Goal: Task Accomplishment & Management: Manage account settings

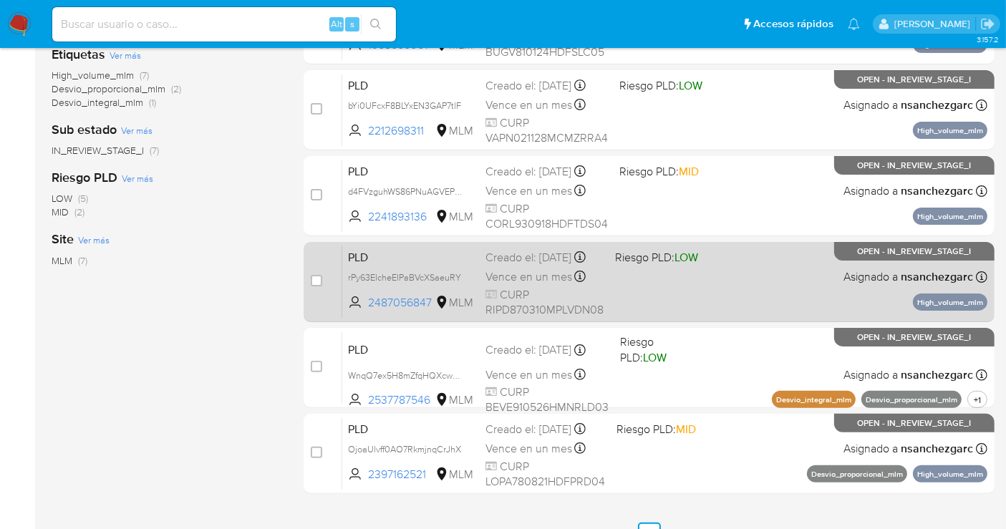
scroll to position [159, 0]
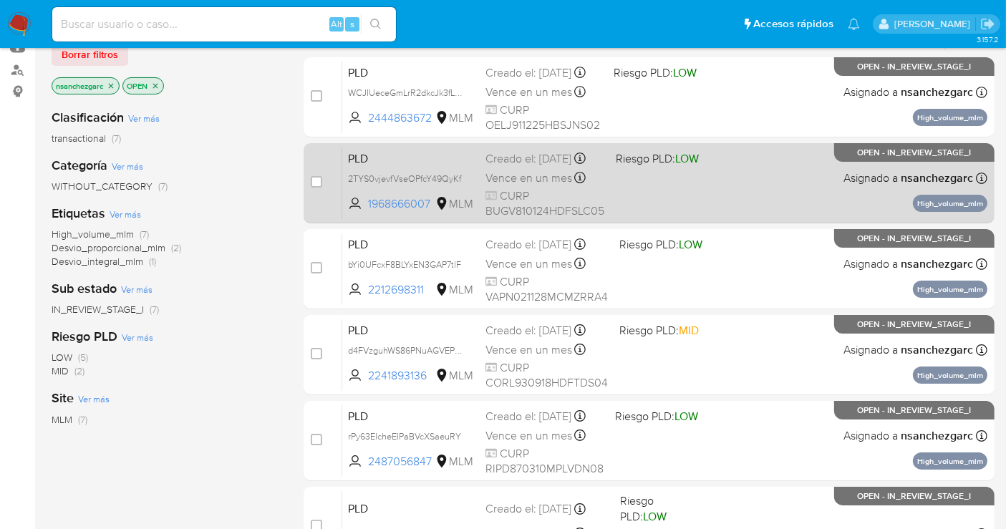
click at [520, 166] on div "Creado el: 12/08/2025 Creado el: 12/08/2025 02:13:03" at bounding box center [544, 159] width 119 height 16
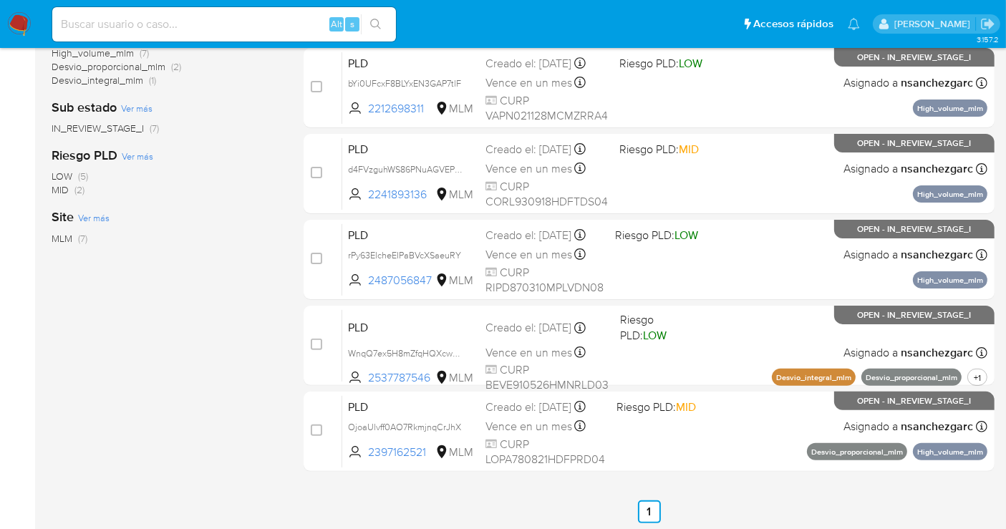
scroll to position [341, 0]
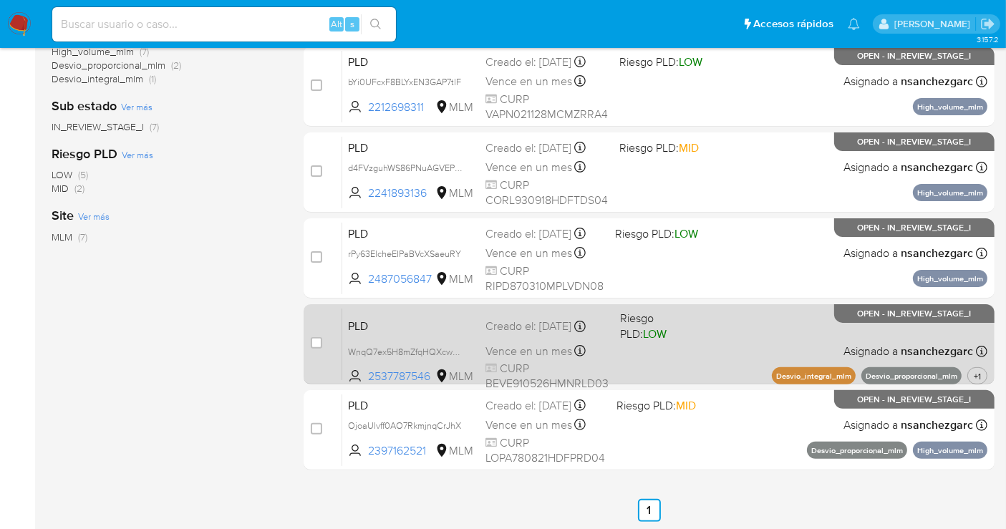
click at [490, 345] on span "Vence en un mes" at bounding box center [528, 352] width 87 height 16
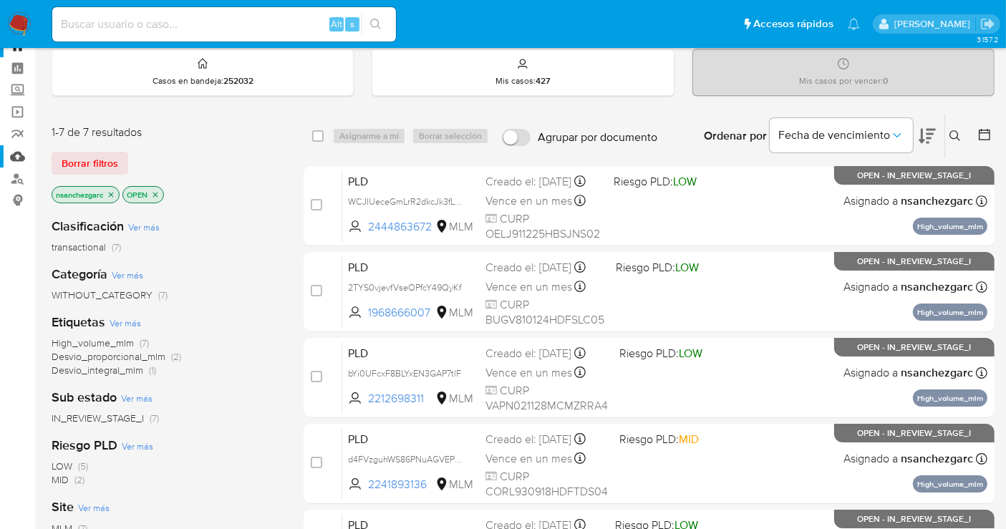
scroll to position [0, 0]
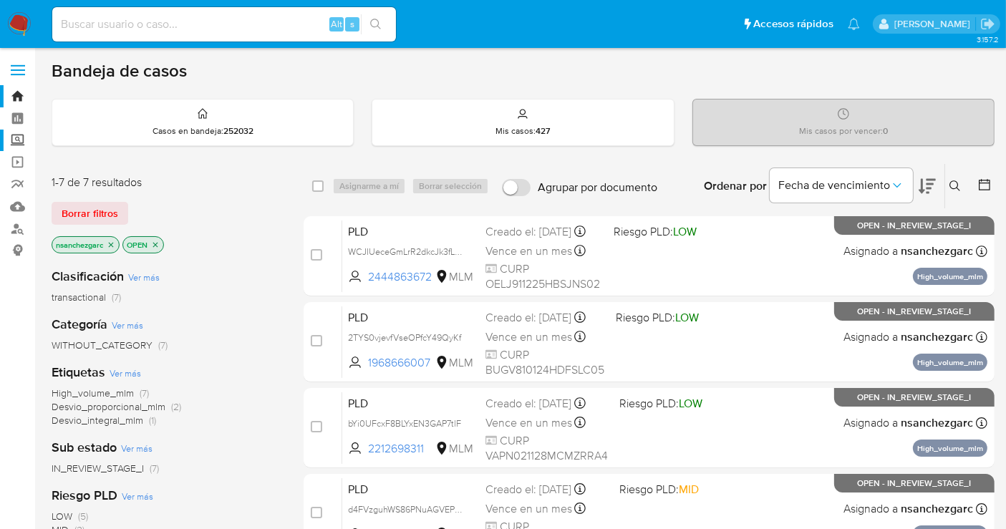
click at [23, 145] on label "Screening" at bounding box center [85, 141] width 170 height 22
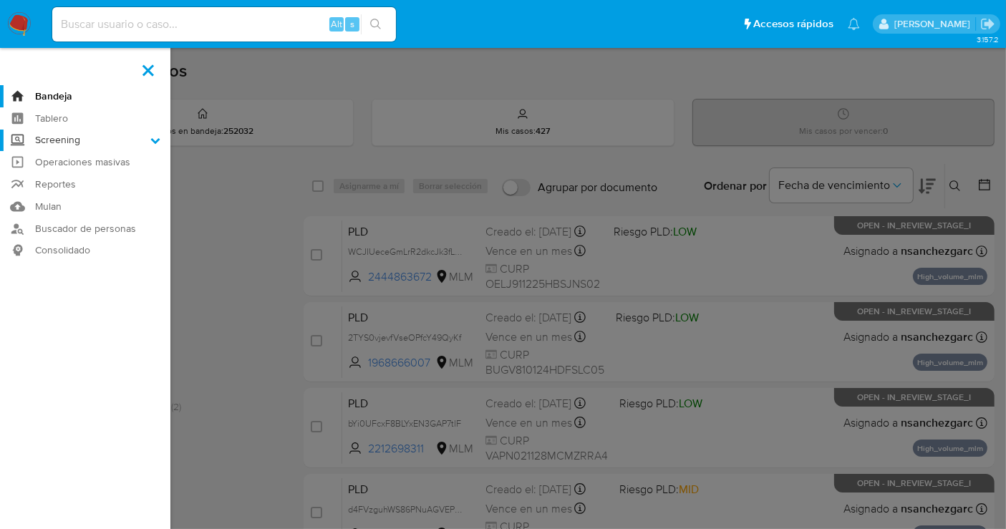
click at [0, 0] on input "Screening" at bounding box center [0, 0] width 0 height 0
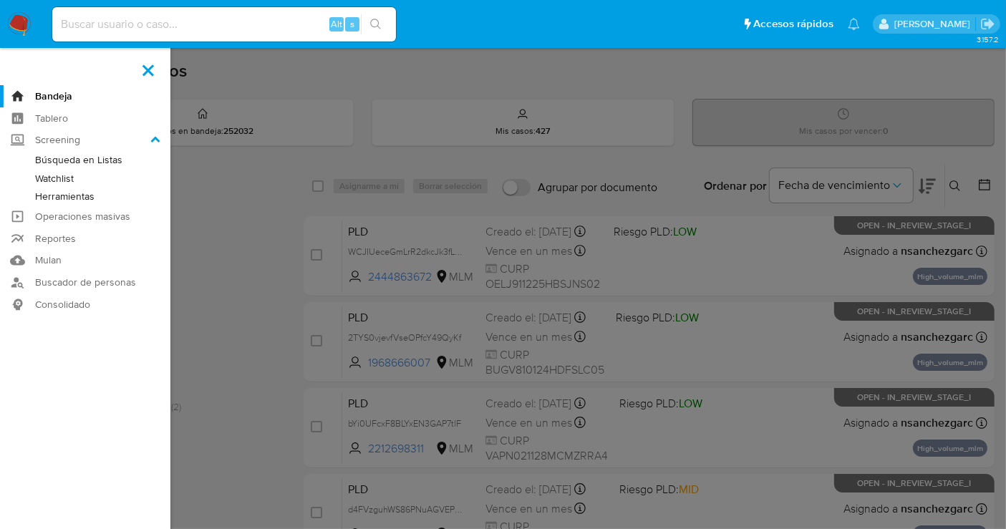
click at [73, 193] on link "Herramientas" at bounding box center [85, 197] width 170 height 18
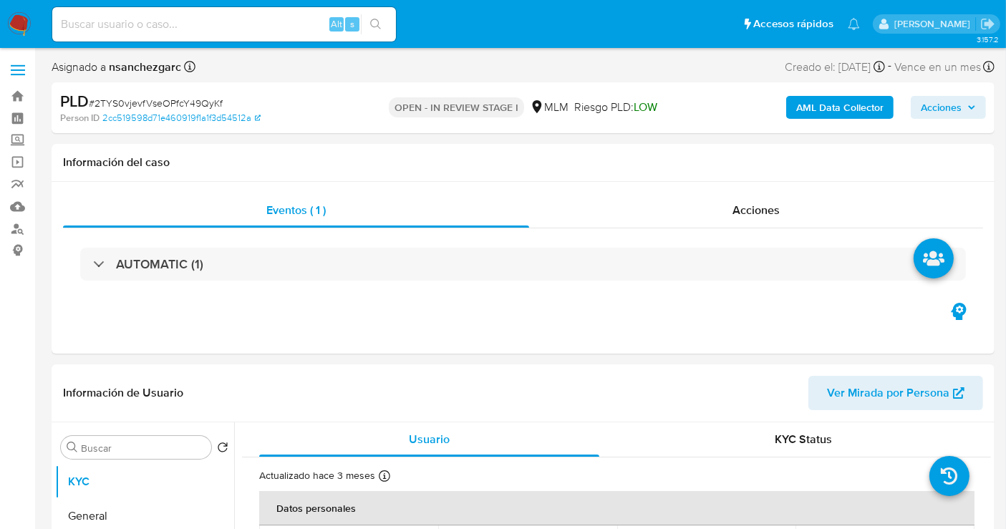
select select "10"
click at [945, 106] on span "Acciones" at bounding box center [941, 107] width 41 height 23
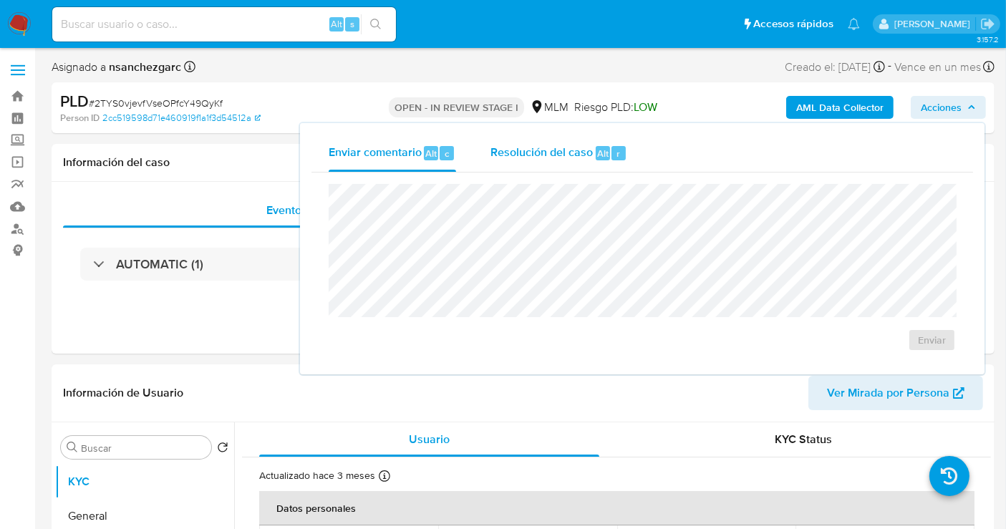
click at [531, 154] on span "Resolución del caso" at bounding box center [541, 153] width 102 height 16
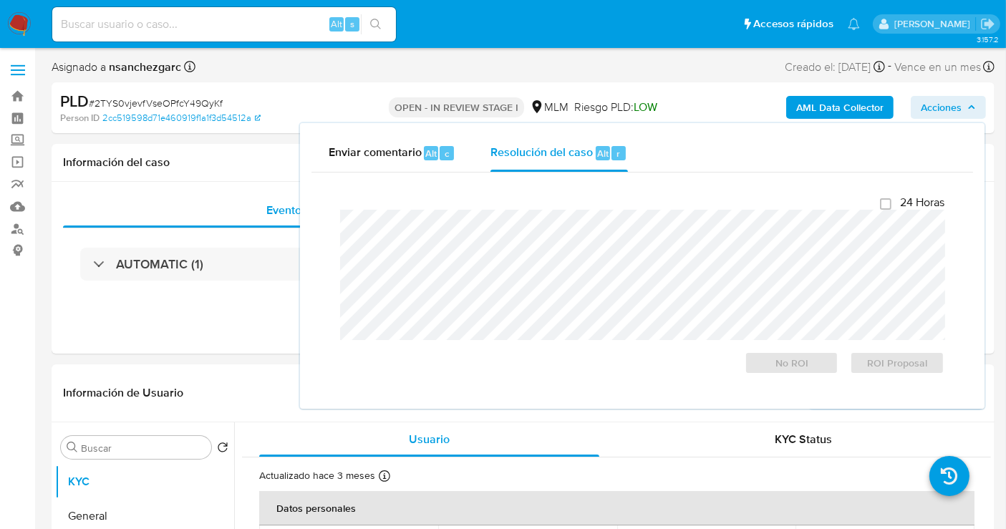
click at [969, 98] on span "Acciones" at bounding box center [948, 107] width 55 height 20
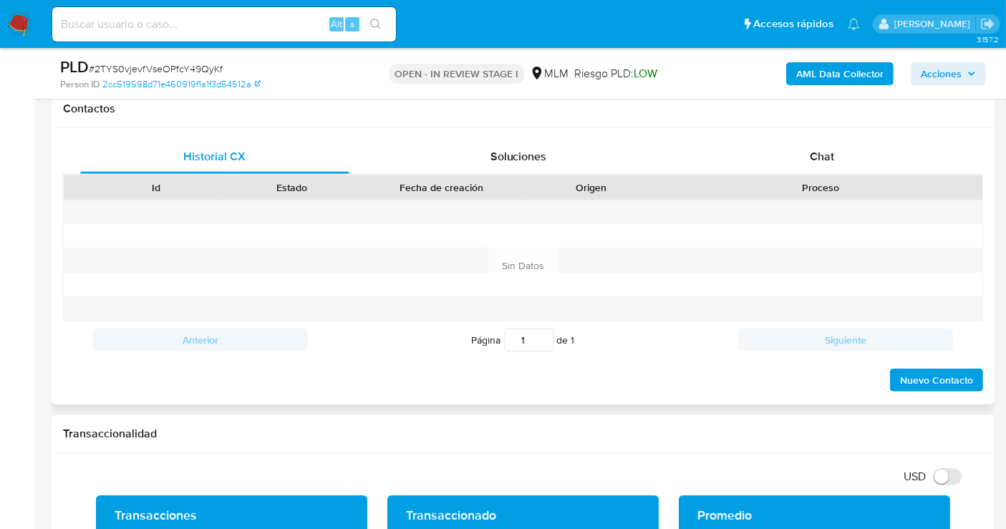
scroll to position [556, 0]
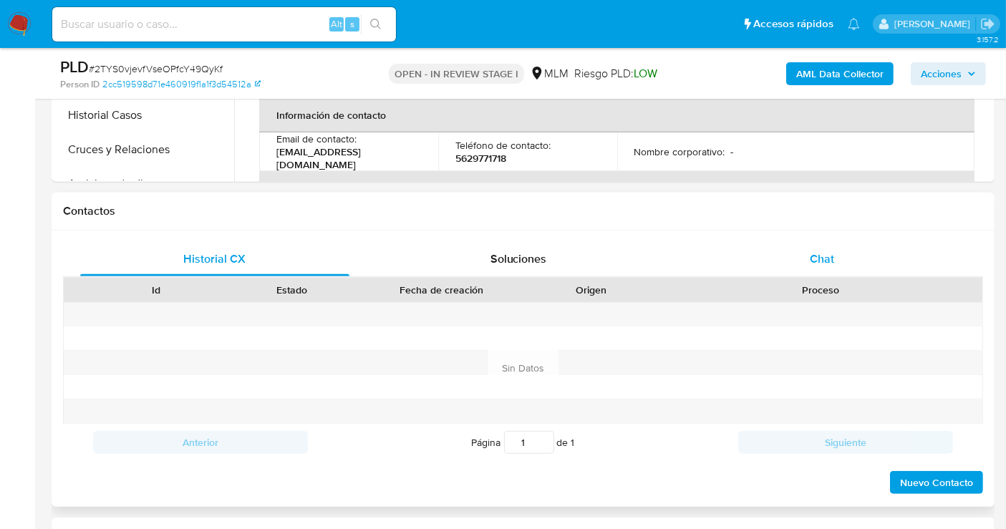
click at [810, 258] on span "Chat" at bounding box center [822, 259] width 24 height 16
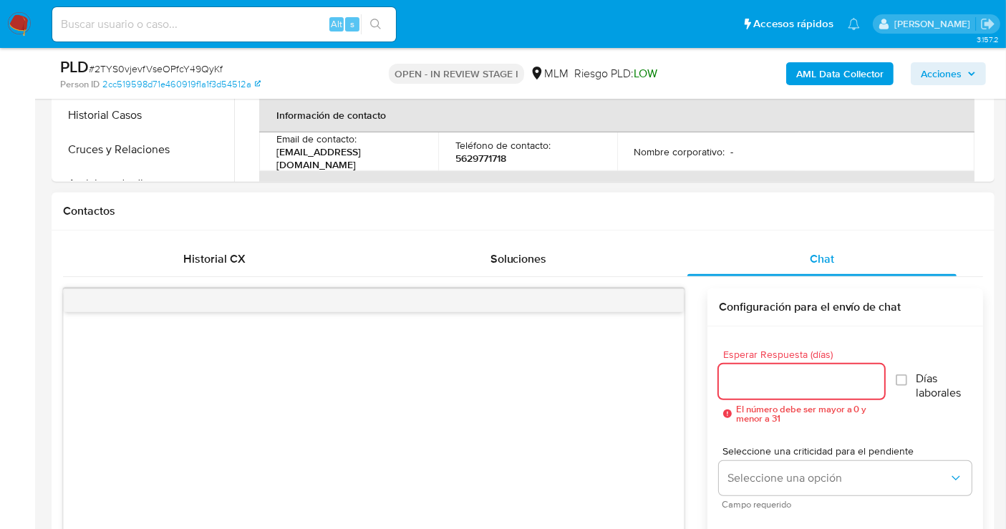
click at [748, 379] on input "Esperar Respuesta (días)" at bounding box center [801, 381] width 165 height 19
type input "3"
click at [616, 392] on div at bounding box center [374, 433] width 620 height 243
click at [717, 343] on div "Esperar Respuesta (días) 3 El número debe ser mayor a 0 y menor a 31 Días labor…" at bounding box center [845, 498] width 276 height 344
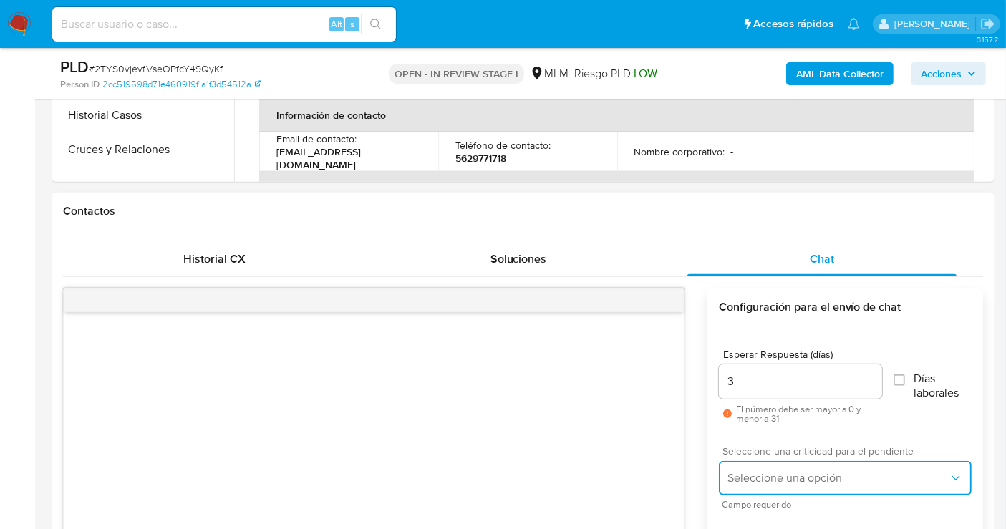
click at [757, 472] on span "Seleccione una opción" at bounding box center [837, 478] width 221 height 14
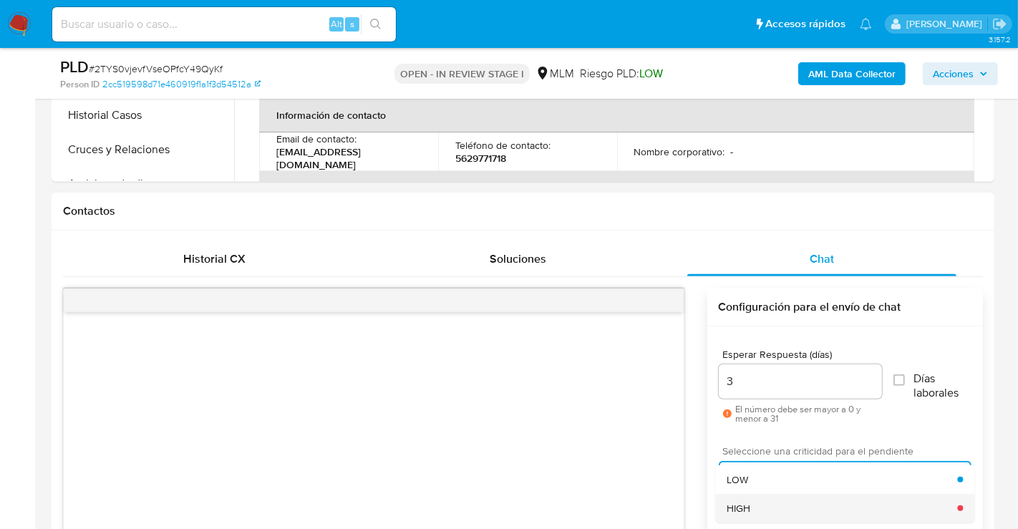
click at [747, 503] on span "HIGH" at bounding box center [739, 508] width 24 height 13
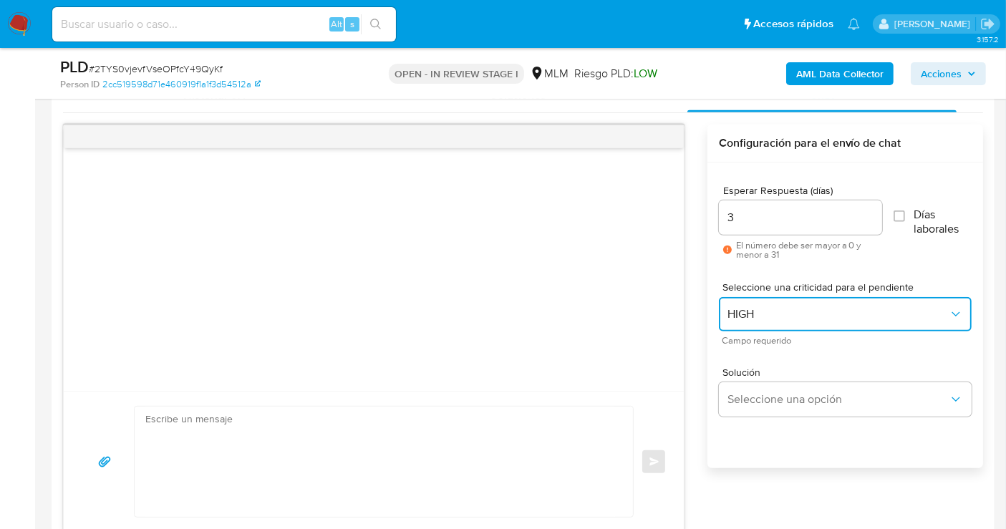
scroll to position [795, 0]
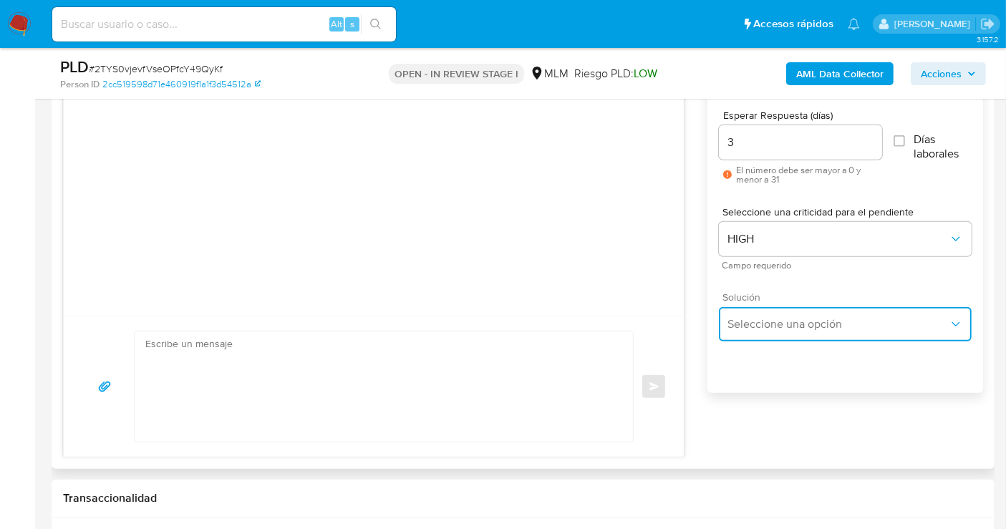
click at [752, 325] on span "Seleccione una opción" at bounding box center [837, 324] width 221 height 14
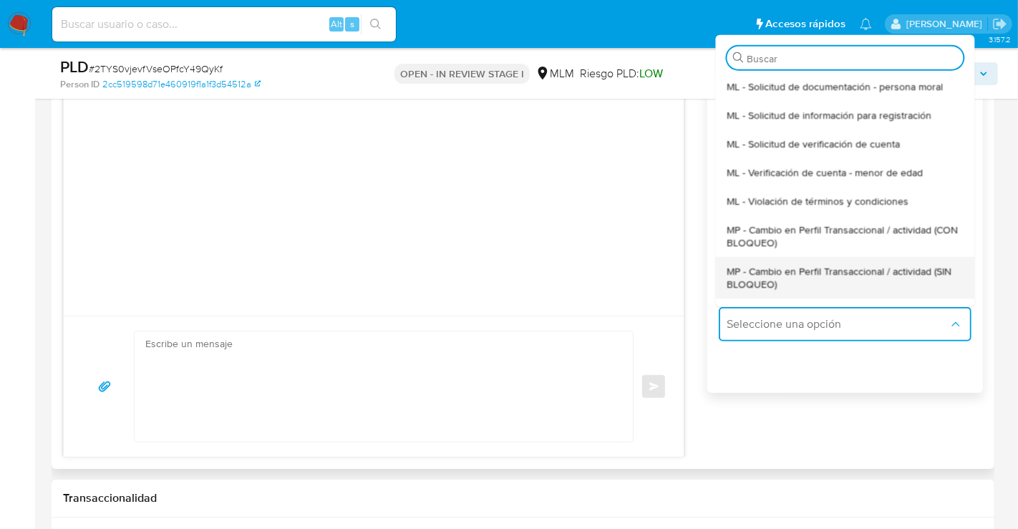
click at [760, 276] on span "MP - Cambio en Perfil Transaccional / actividad (SIN BLOQUEO)" at bounding box center [845, 277] width 236 height 26
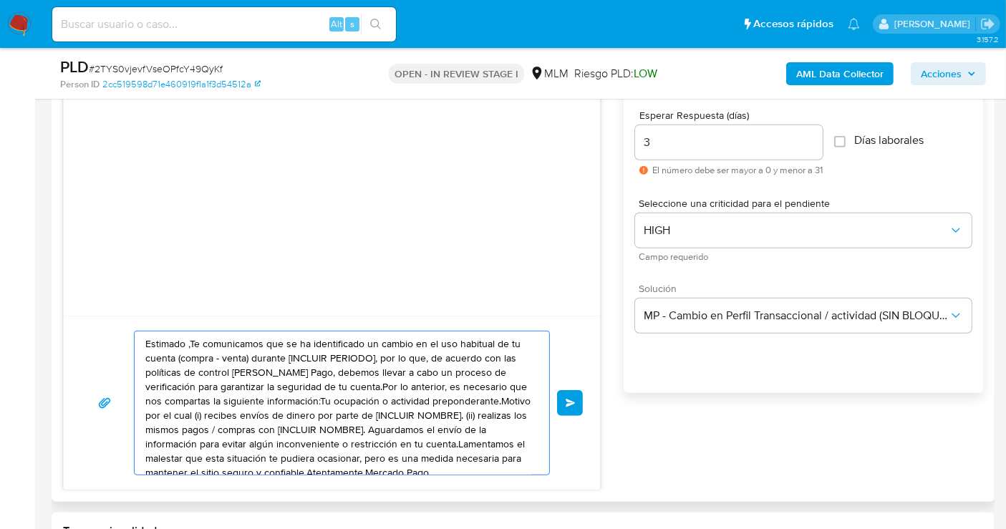
click at [321, 398] on textarea "Estimado ,Te comunicamos que se ha identificado un cambio en el uso habitual de…" at bounding box center [338, 402] width 386 height 143
paste textarea "cliente se ha identificado un cambio en el uso habitual de tu cuenta para garan…"
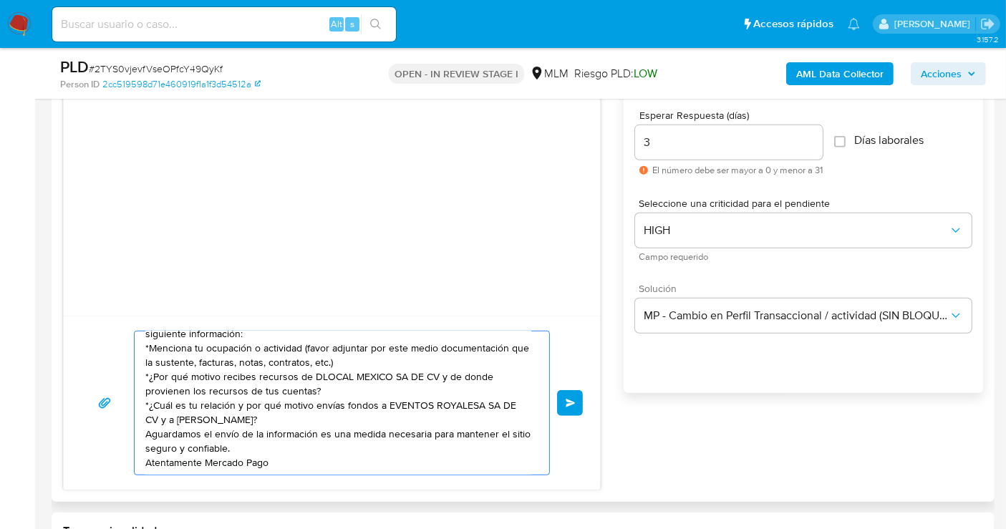
scroll to position [39, 0]
type textarea "Estimado cliente se ha identificado un cambio en el uso habitual de tu cuenta p…"
click at [575, 401] on span "Enviar" at bounding box center [571, 403] width 10 height 9
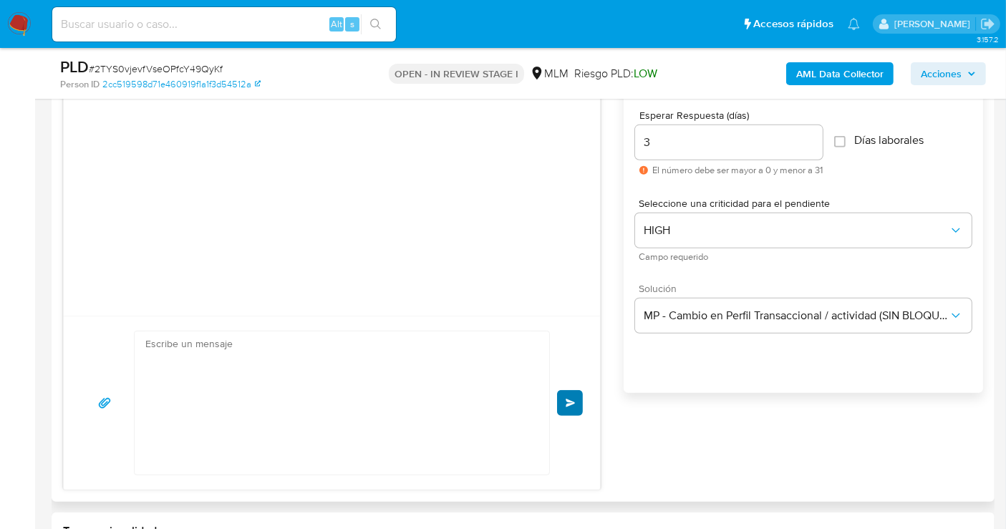
scroll to position [0, 0]
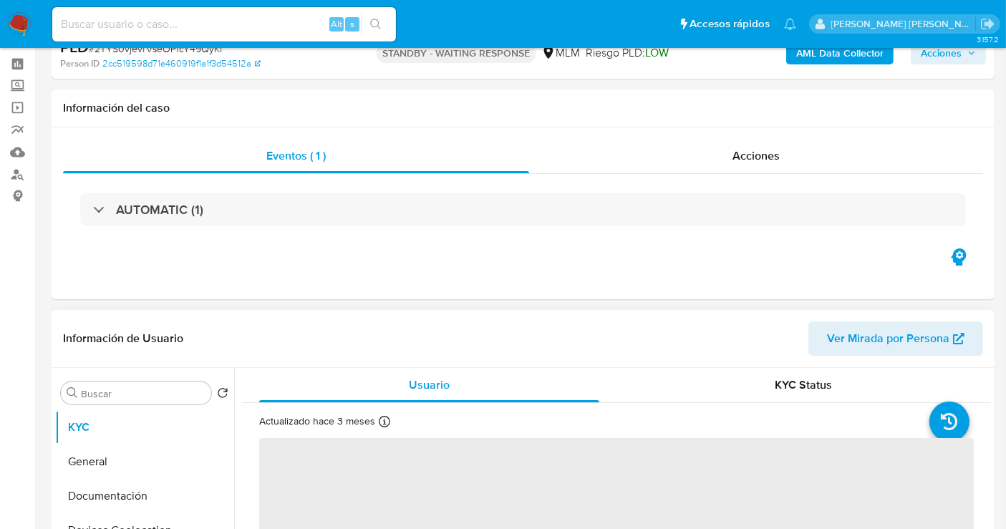
scroll to position [79, 0]
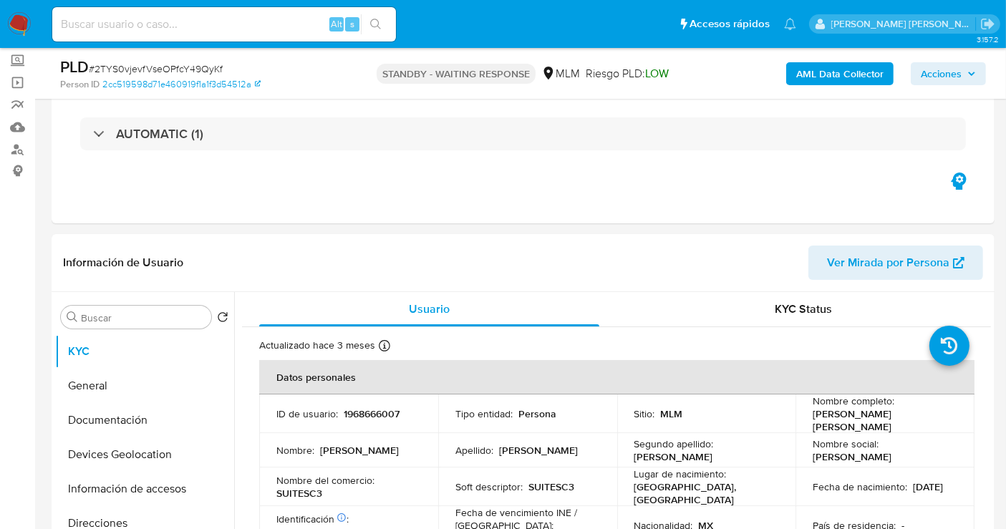
select select "10"
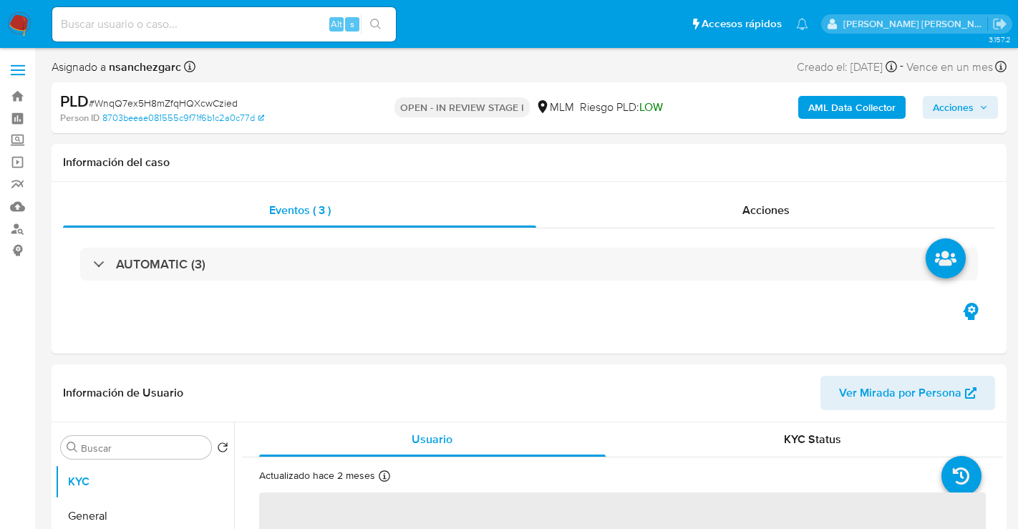
select select "10"
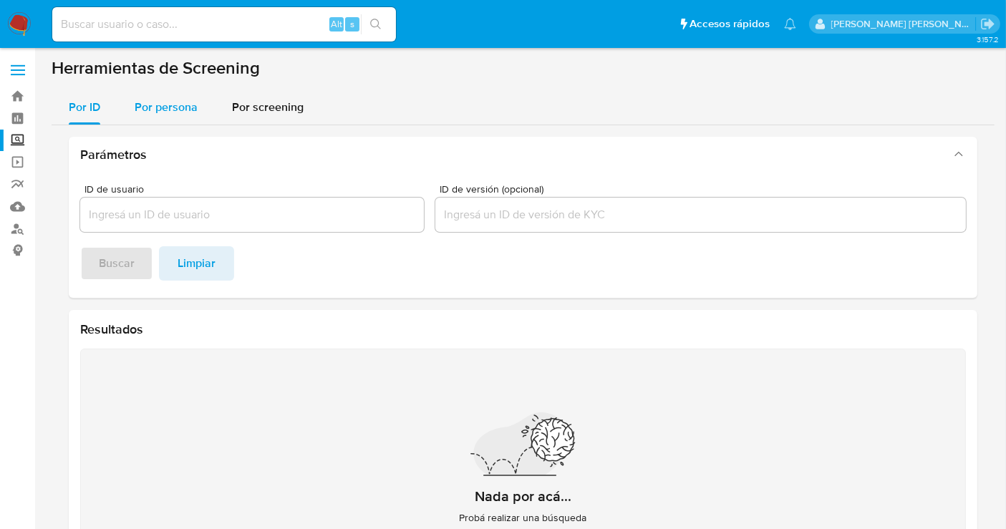
click at [159, 105] on span "Por persona" at bounding box center [166, 107] width 63 height 16
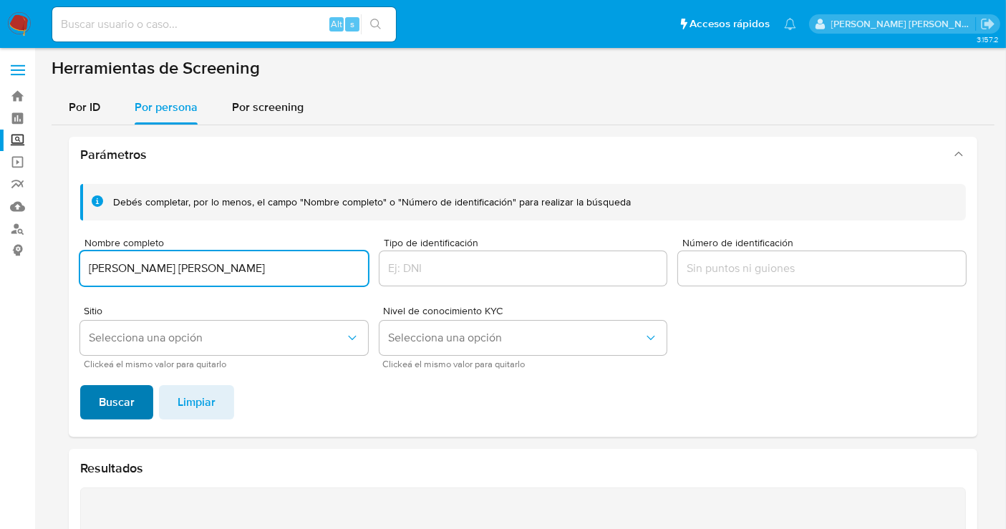
type input "ERVIN DANNIEL CARDENAS GALAN"
click at [106, 408] on span "Buscar" at bounding box center [117, 402] width 36 height 31
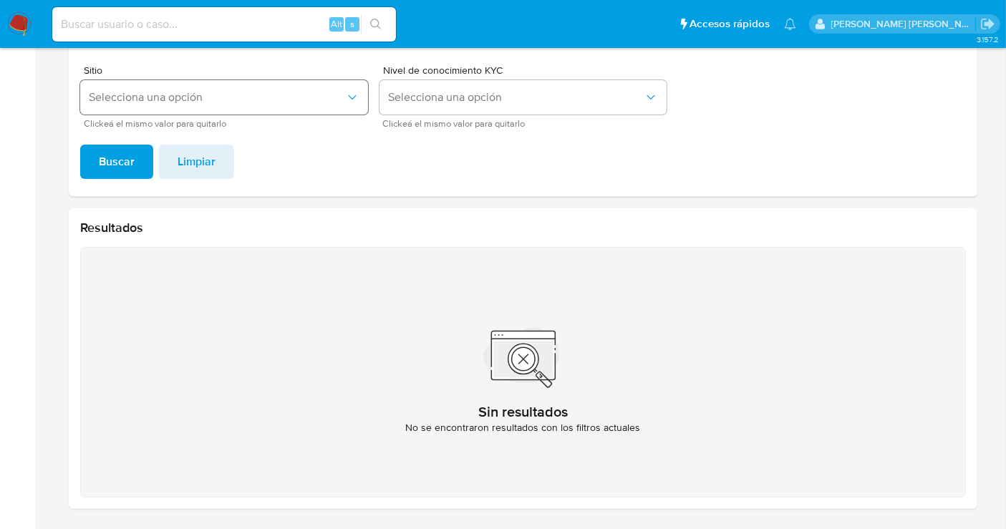
scroll to position [1, 0]
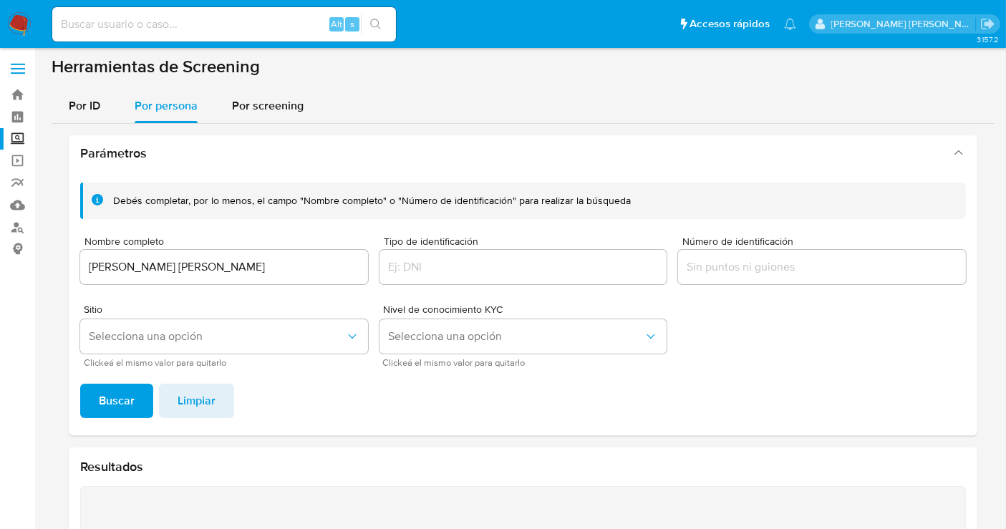
click at [140, 277] on div "ERVIN DANNIEL CARDENAS GALAN" at bounding box center [224, 267] width 288 height 34
click at [135, 267] on input "ERVIN DANNIEL CARDENAS GALAN" at bounding box center [224, 267] width 288 height 19
click at [96, 406] on button "Buscar" at bounding box center [116, 401] width 73 height 34
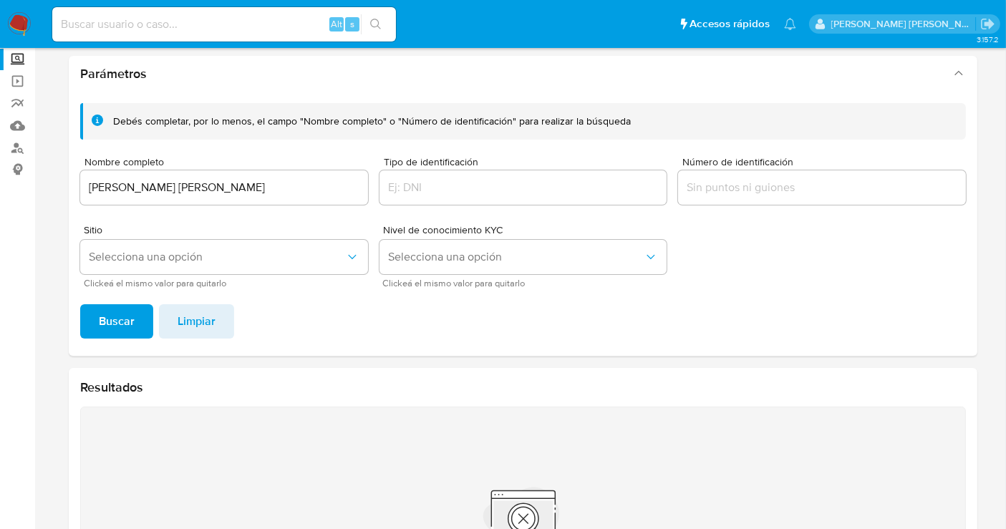
scroll to position [0, 0]
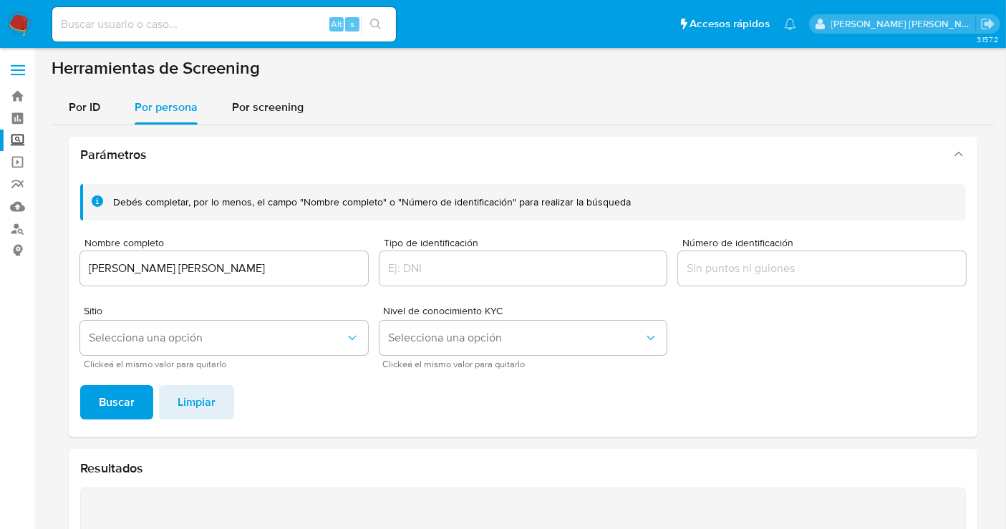
click at [142, 271] on input "CLAUDIA GUADALUPE HERNANDEZ MONTERROSA" at bounding box center [224, 268] width 288 height 19
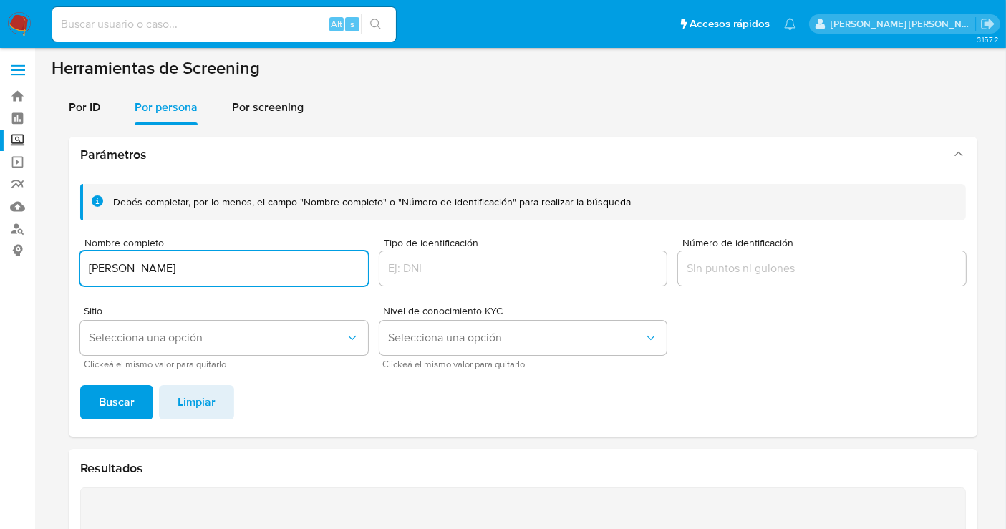
type input "LUCINDA CONSTANTINO CALDERON"
click at [122, 406] on span "Buscar" at bounding box center [117, 402] width 36 height 31
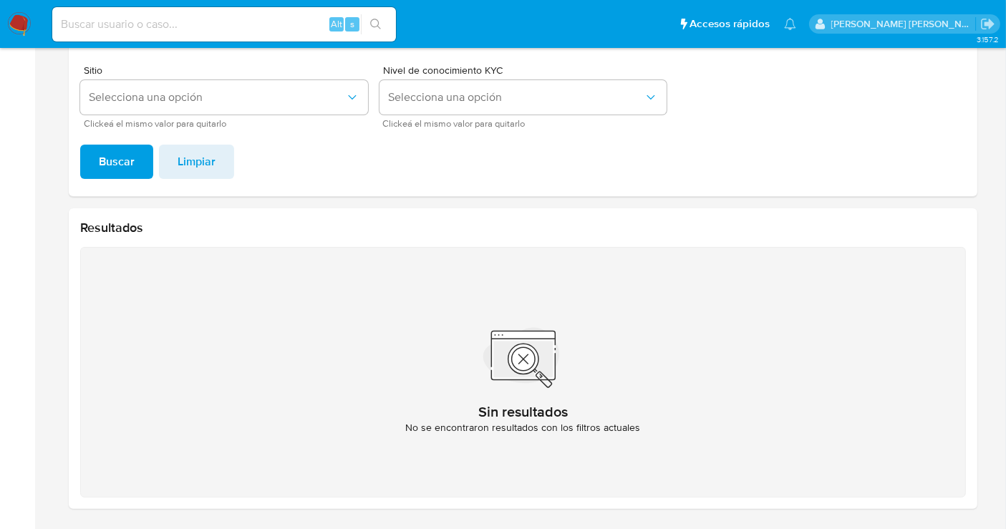
click at [16, 16] on img at bounding box center [19, 24] width 24 height 24
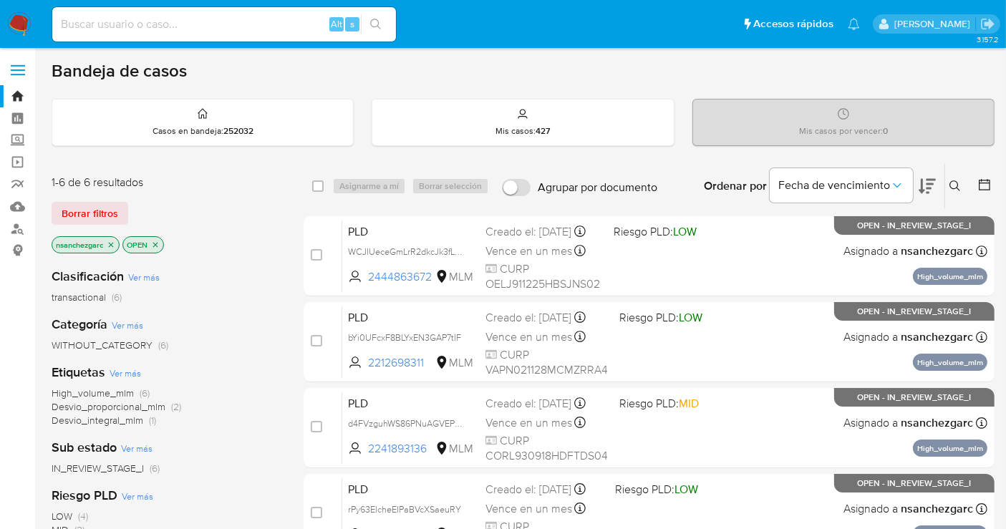
click at [952, 180] on icon at bounding box center [954, 185] width 11 height 11
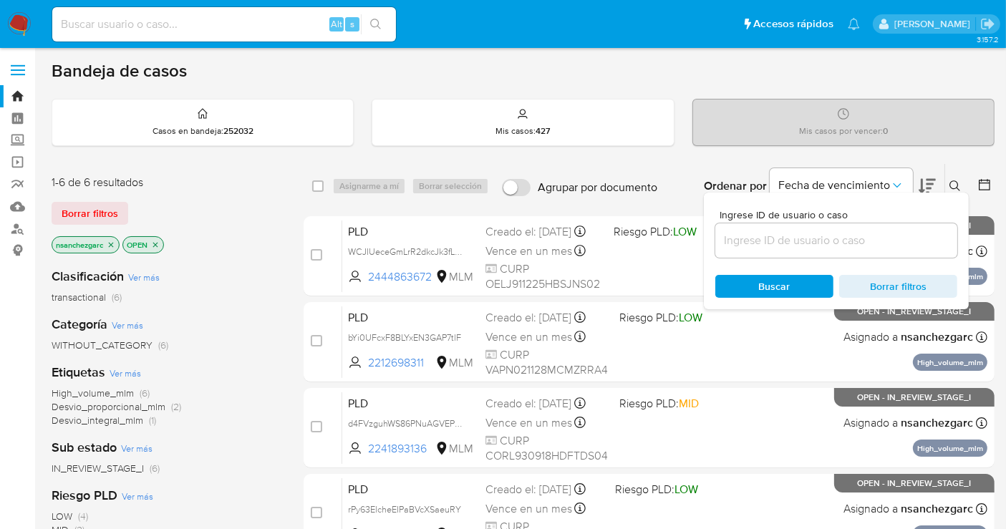
click at [767, 241] on input at bounding box center [836, 240] width 242 height 19
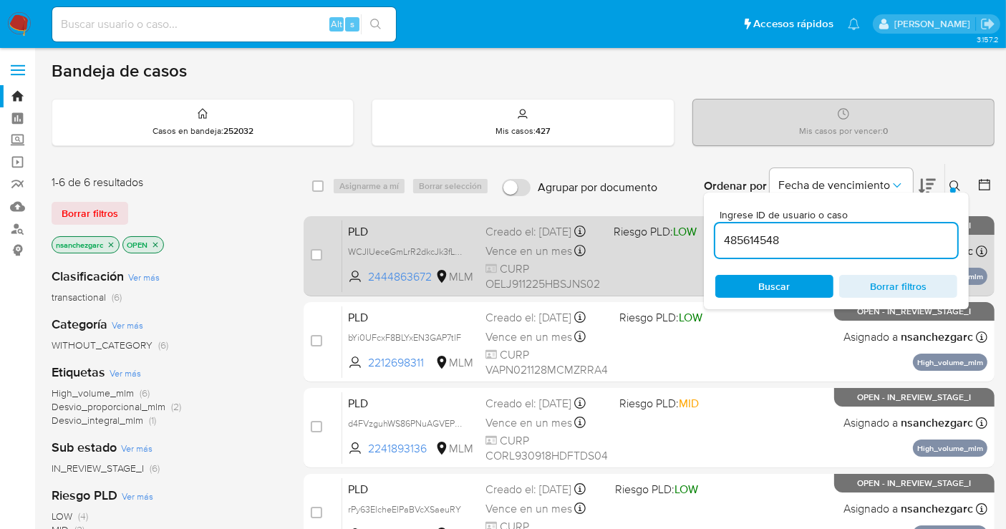
type input "485614548"
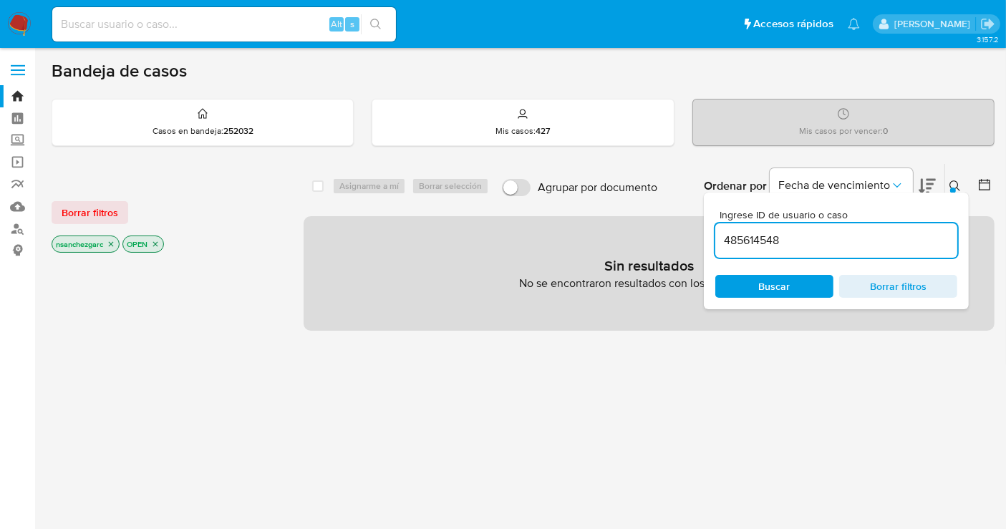
click at [113, 240] on icon "close-filter" at bounding box center [111, 244] width 9 height 9
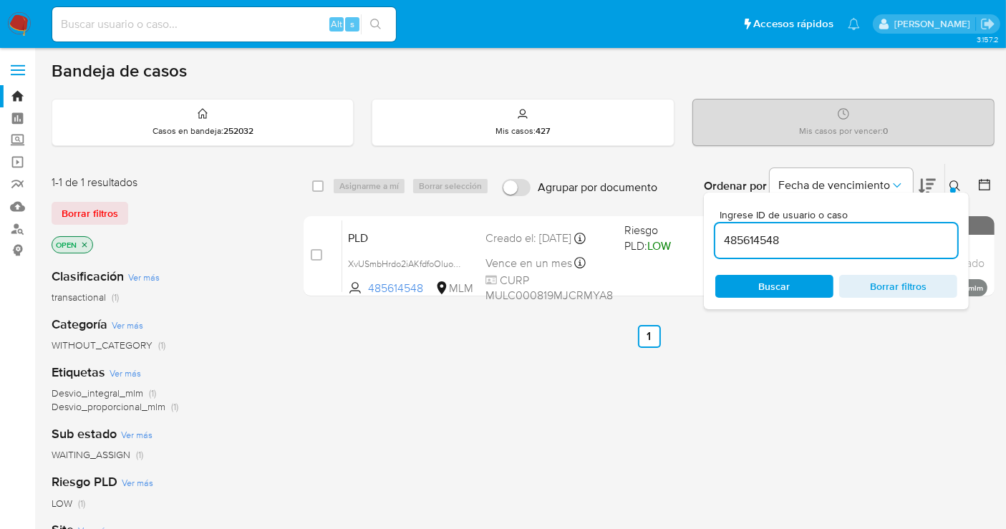
drag, startPoint x: 457, startPoint y: 260, endPoint x: 530, endPoint y: 469, distance: 221.4
click at [458, 261] on span "XvUSmbHrdo2iAKfdfoOluoP2" at bounding box center [405, 263] width 115 height 16
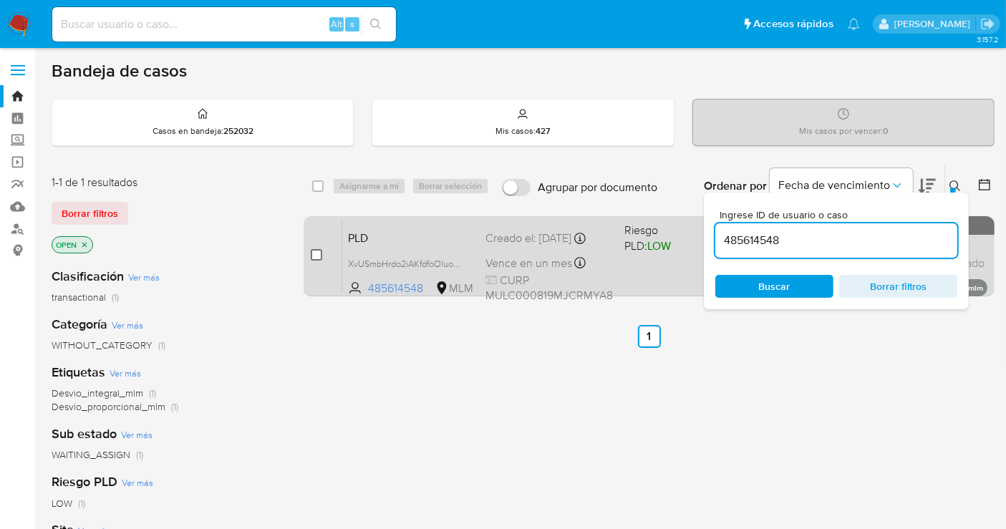
click at [316, 253] on input "checkbox" at bounding box center [316, 254] width 11 height 11
checkbox input "true"
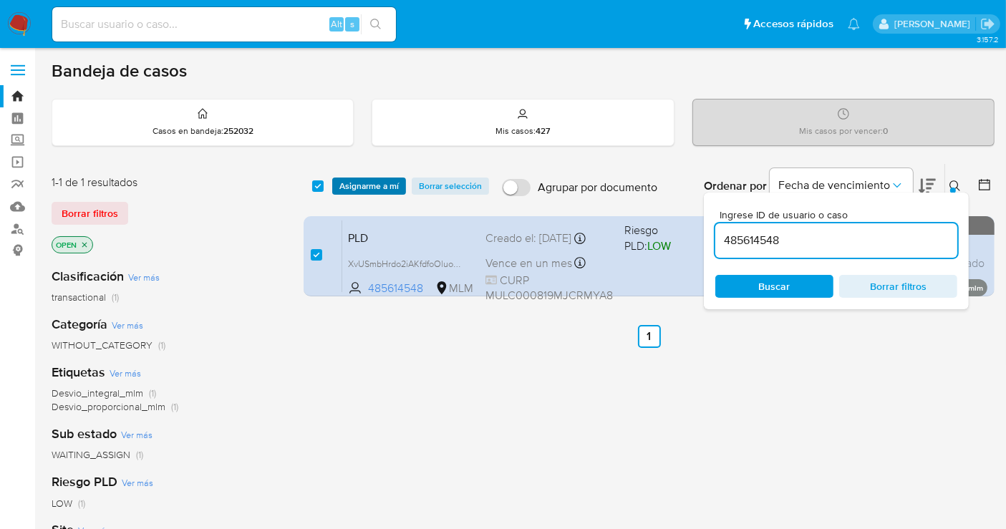
click at [370, 184] on span "Asignarme a mí" at bounding box center [368, 186] width 59 height 14
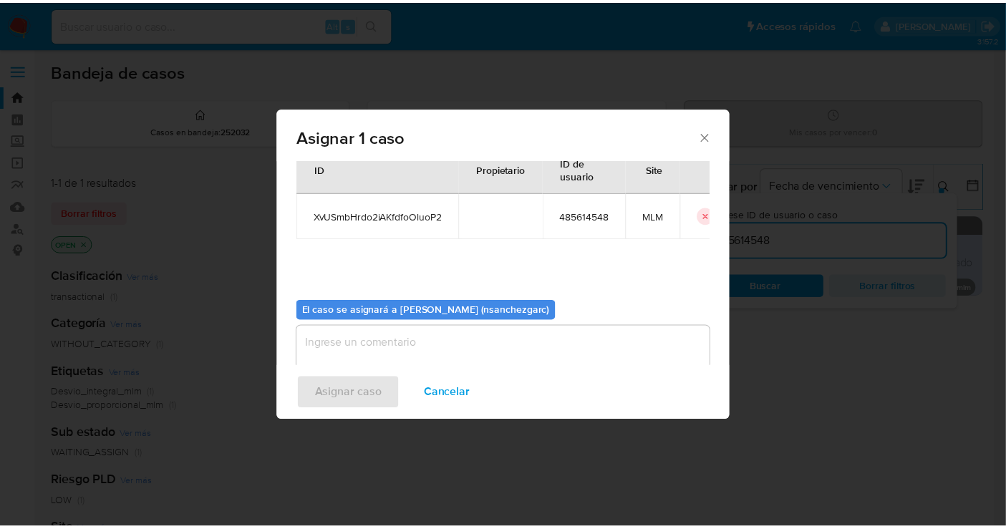
scroll to position [73, 0]
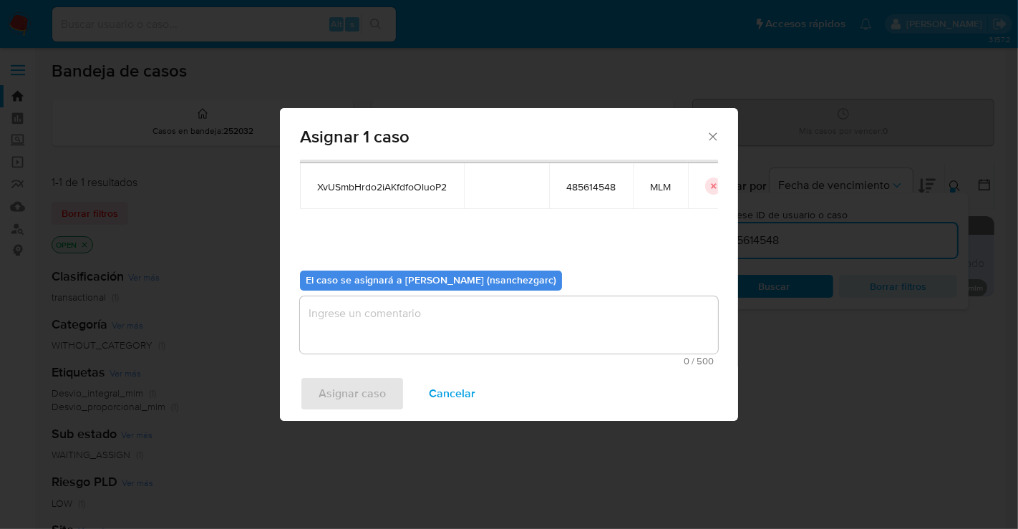
click at [331, 307] on textarea "assign-modal" at bounding box center [509, 324] width 418 height 57
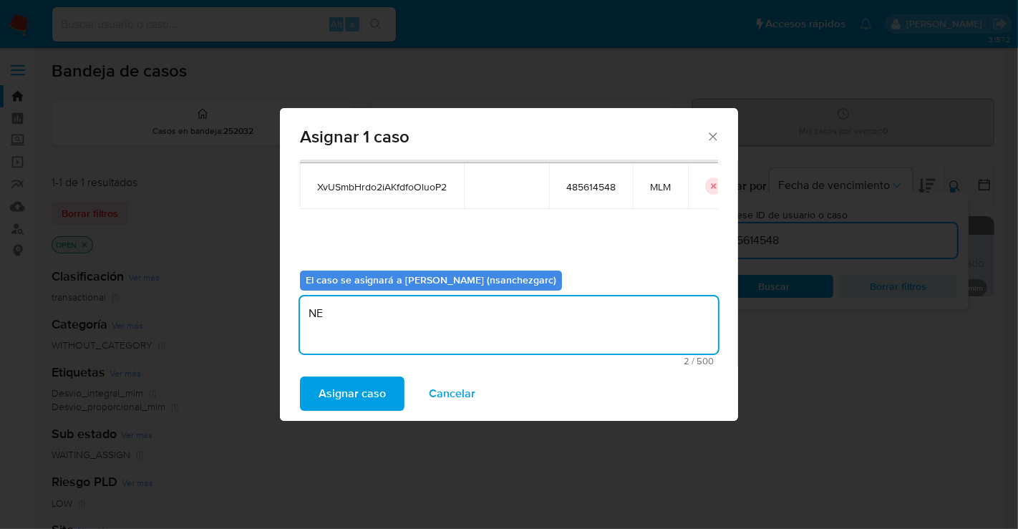
type textarea "N"
type textarea "nesg"
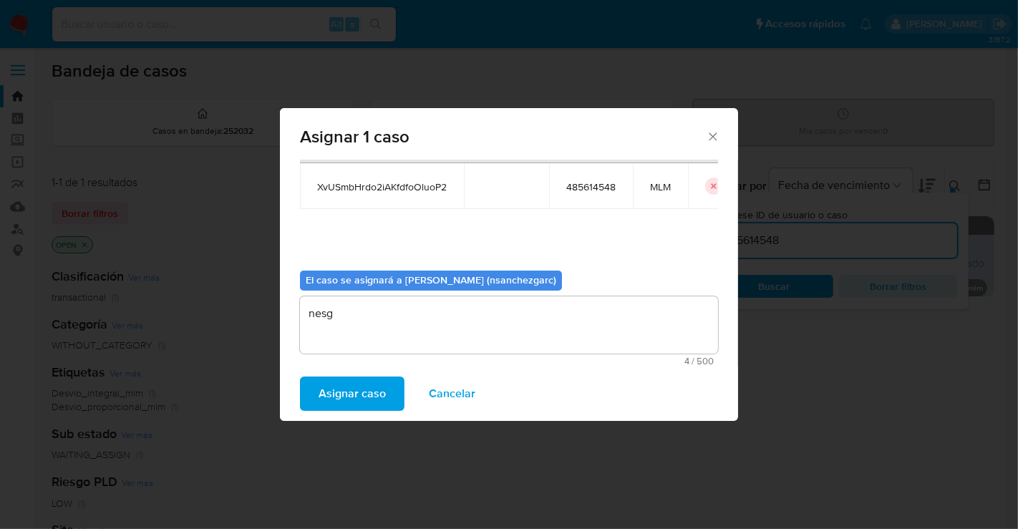
click at [356, 390] on span "Asignar caso" at bounding box center [352, 393] width 67 height 31
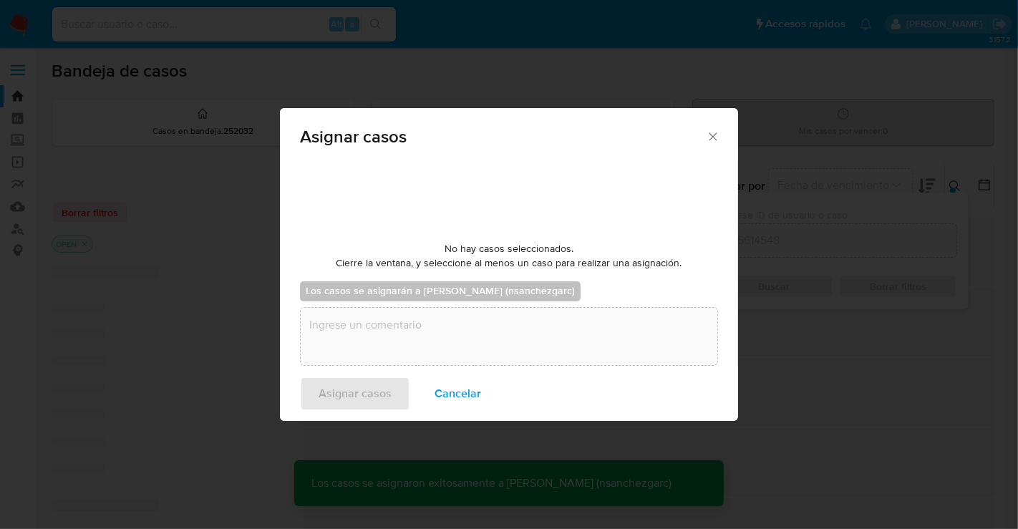
checkbox input "false"
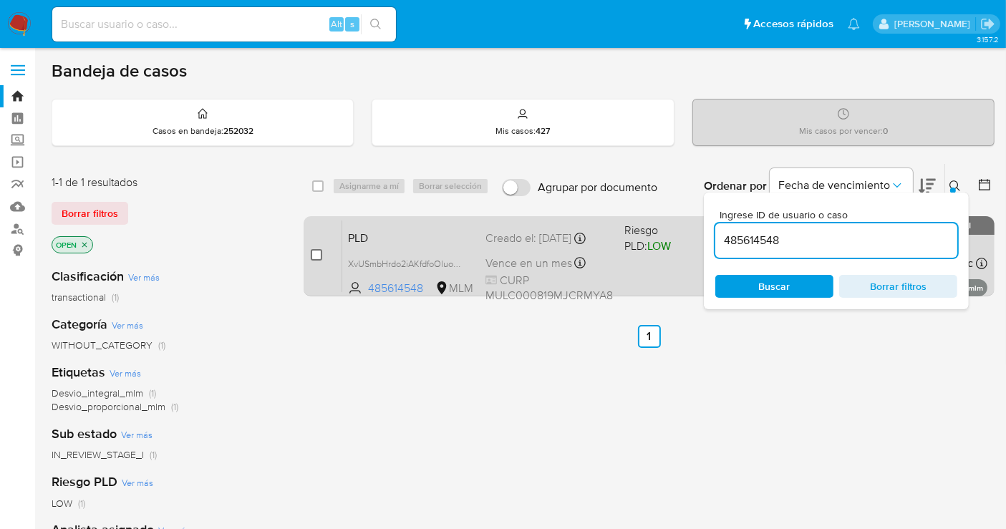
click at [313, 252] on input "checkbox" at bounding box center [316, 254] width 11 height 11
checkbox input "true"
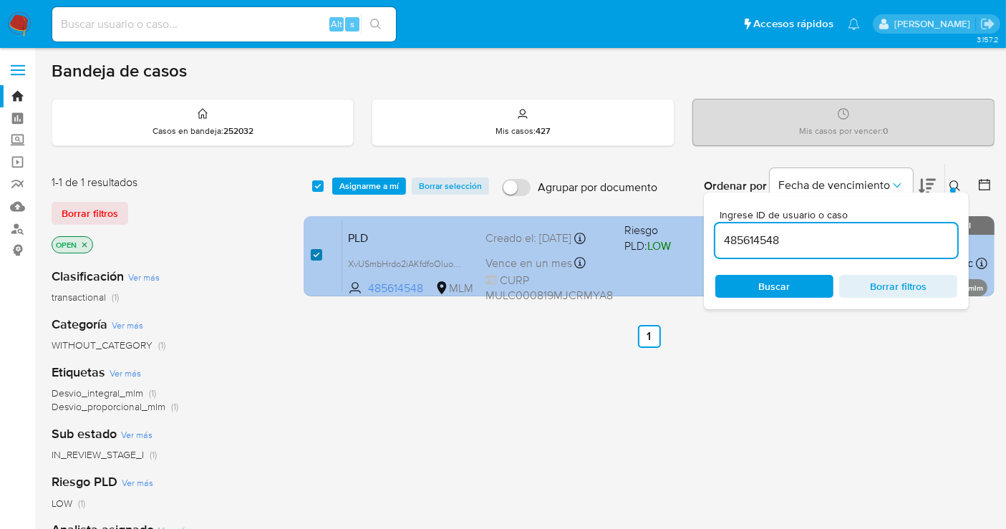
checkbox input "true"
drag, startPoint x: 319, startPoint y: 252, endPoint x: 392, endPoint y: 255, distance: 73.8
click at [316, 252] on input "checkbox" at bounding box center [316, 254] width 11 height 11
checkbox input "false"
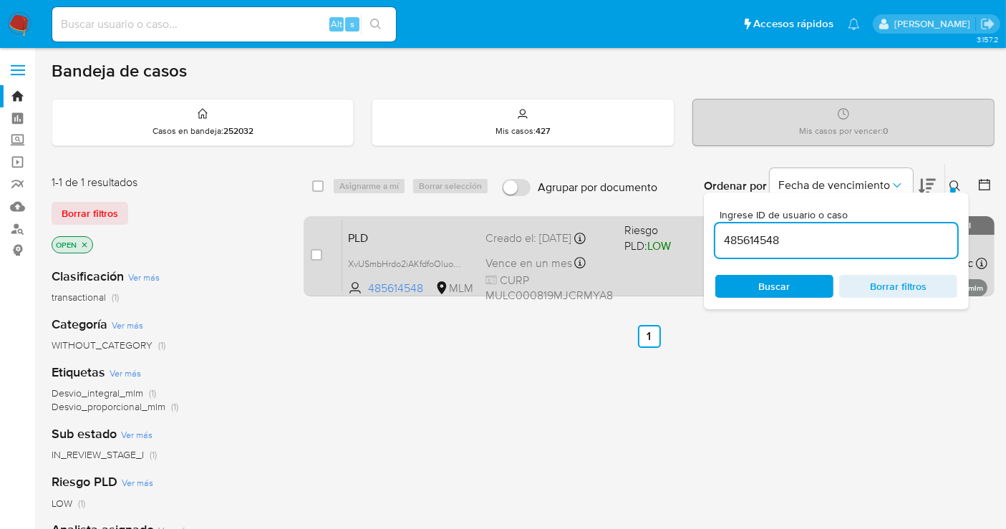
click at [495, 248] on div "PLD XvUSmbHrdo2iAKfdfoOluoP2 485614548 MLM Riesgo PLD: LOW Creado el: 12/08/202…" at bounding box center [664, 256] width 645 height 72
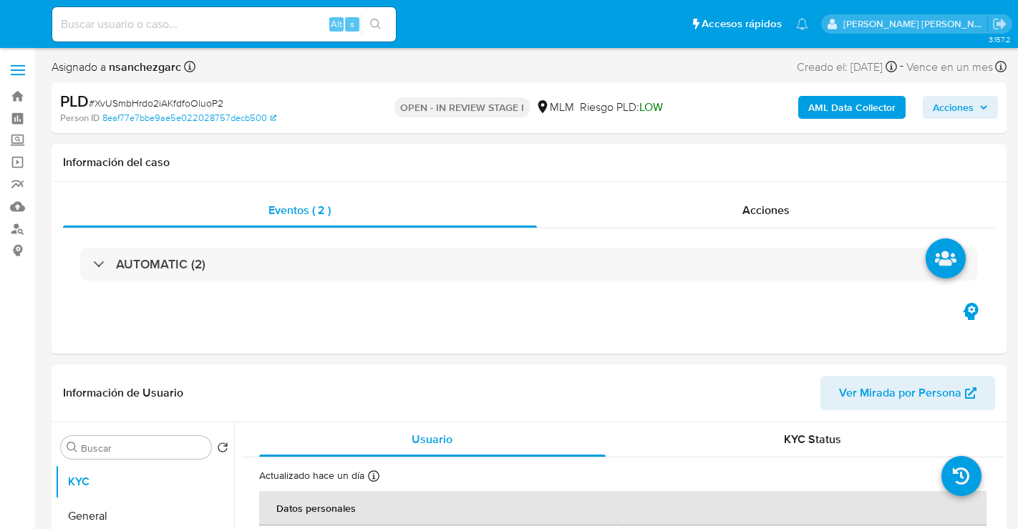
select select "10"
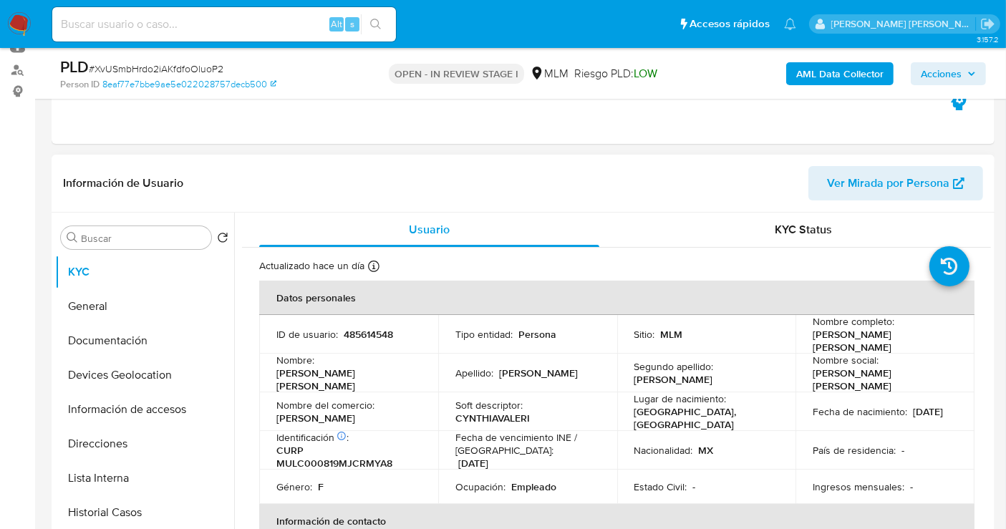
scroll to position [79, 0]
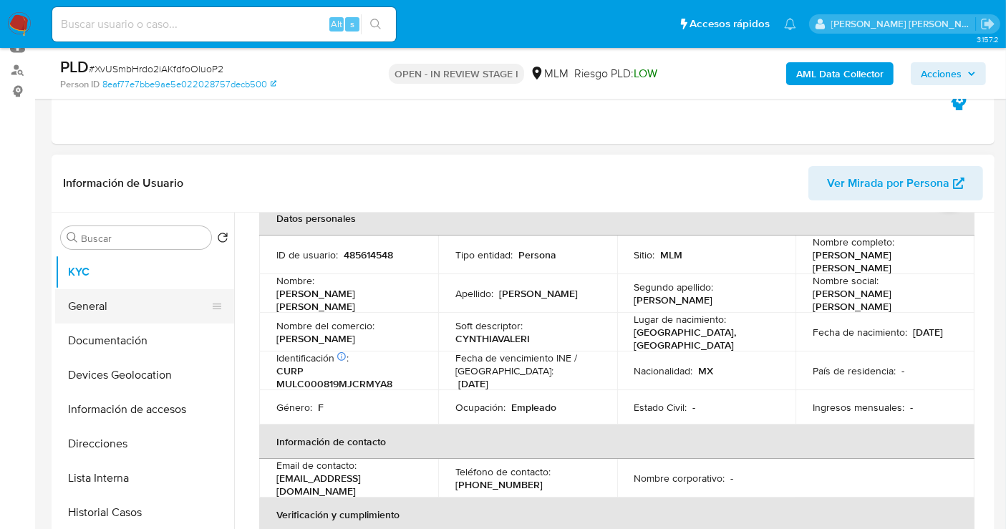
click at [133, 306] on button "General" at bounding box center [139, 306] width 168 height 34
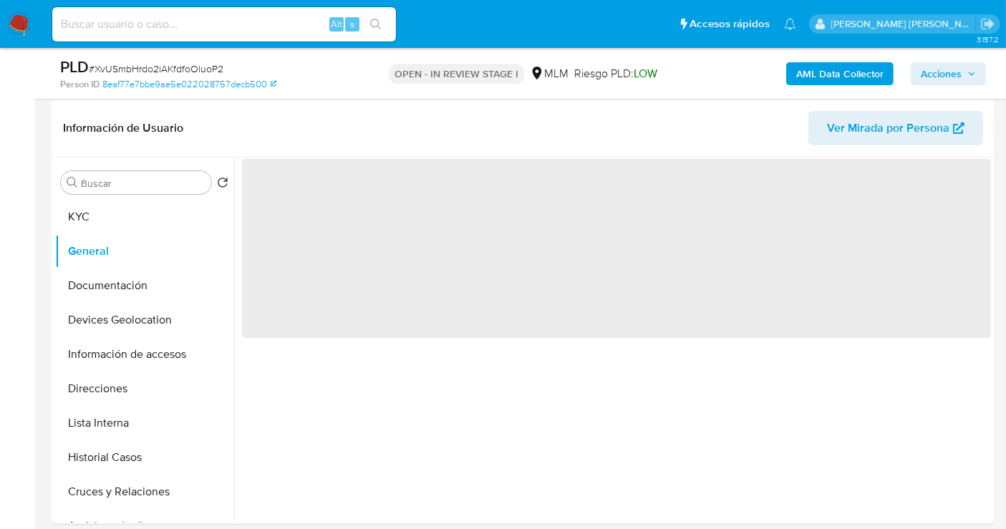
scroll to position [238, 0]
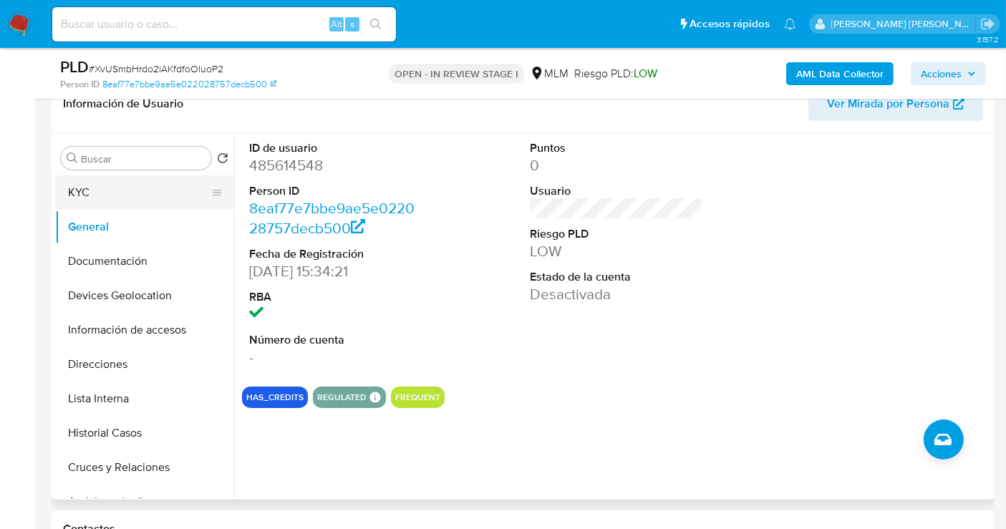
click at [101, 185] on button "KYC" at bounding box center [139, 192] width 168 height 34
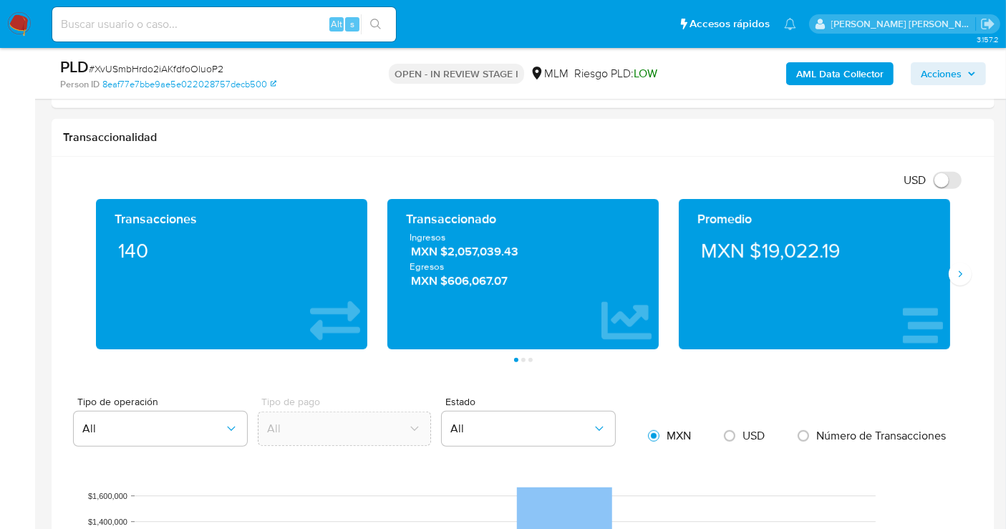
scroll to position [954, 0]
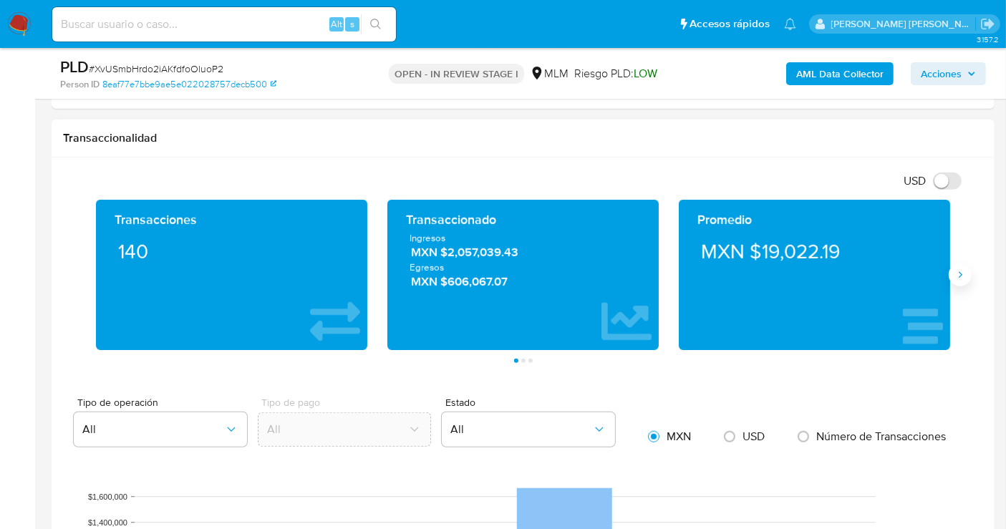
click at [957, 277] on icon "Siguiente" at bounding box center [959, 274] width 11 height 11
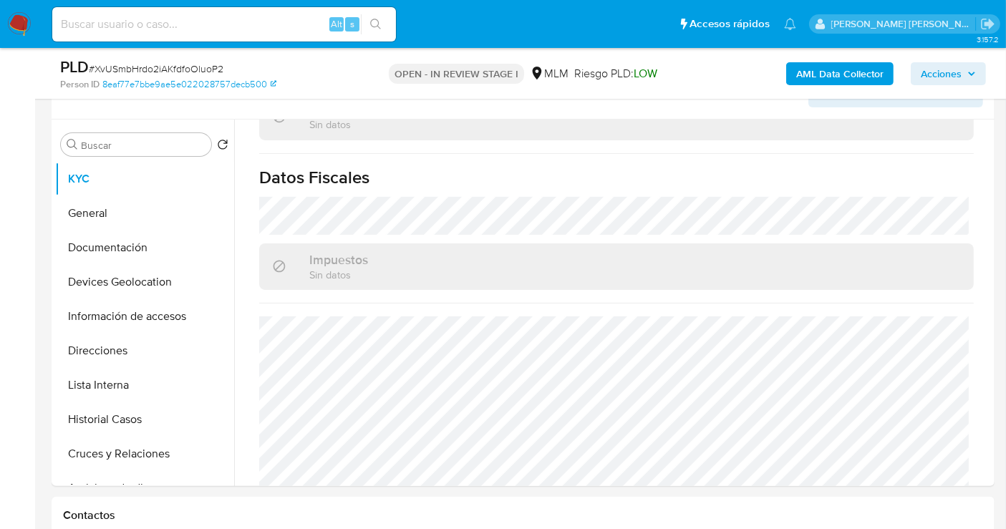
scroll to position [238, 0]
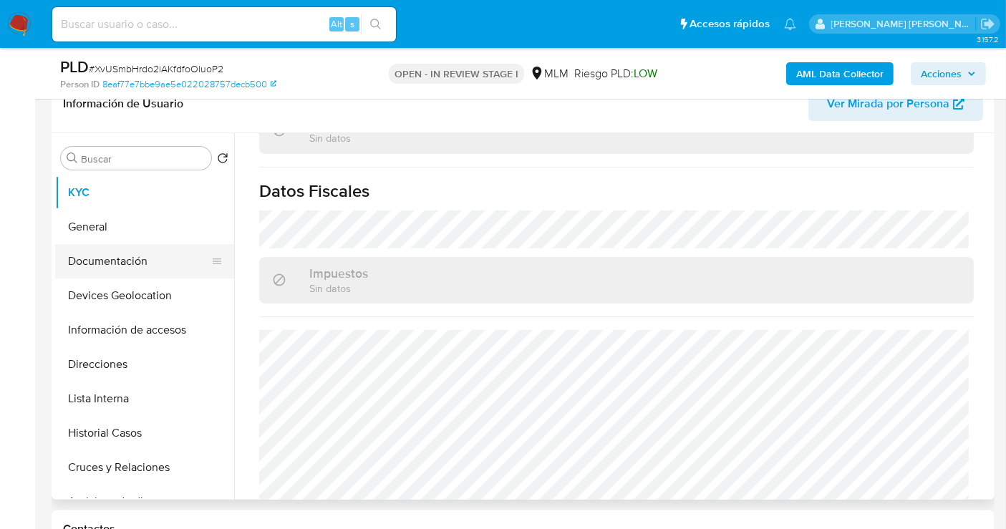
click at [111, 264] on button "Documentación" at bounding box center [139, 261] width 168 height 34
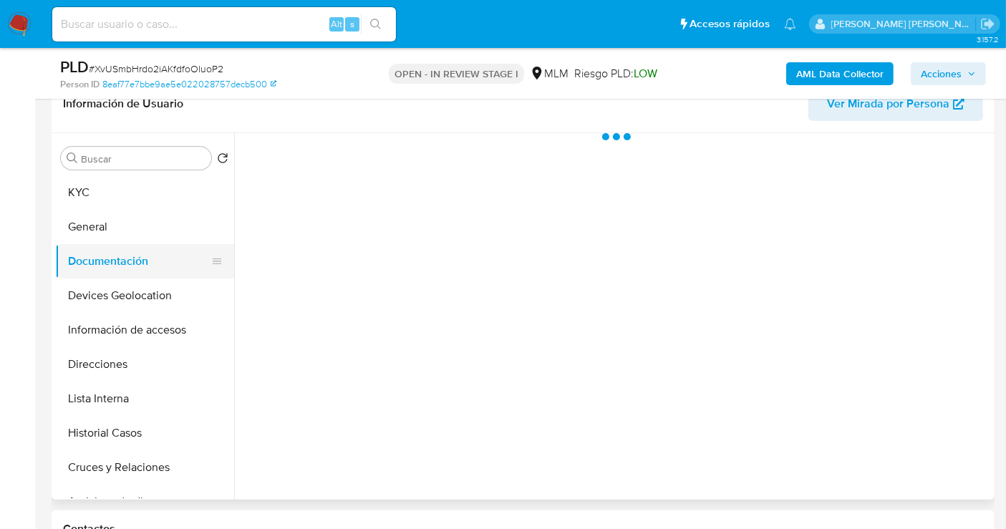
scroll to position [0, 0]
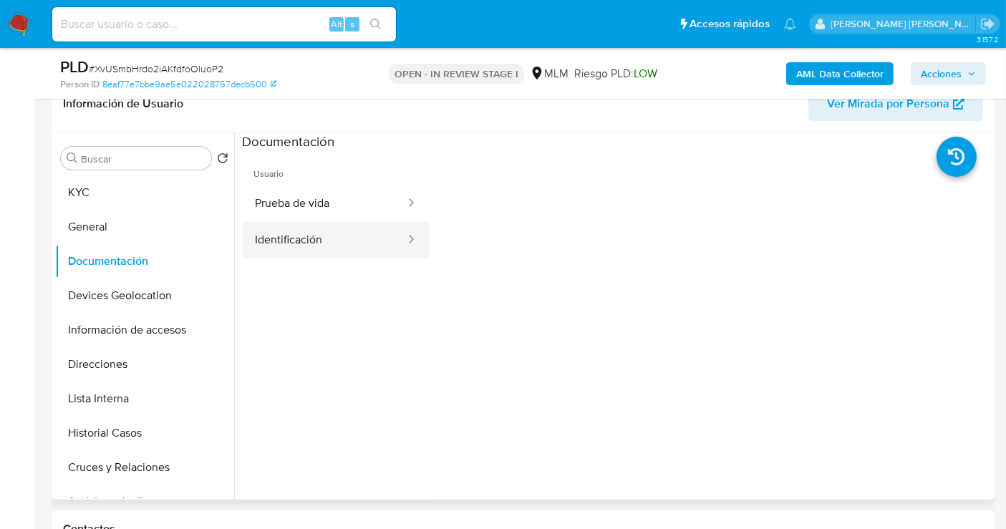
click at [292, 231] on button "Identificación" at bounding box center [324, 240] width 165 height 37
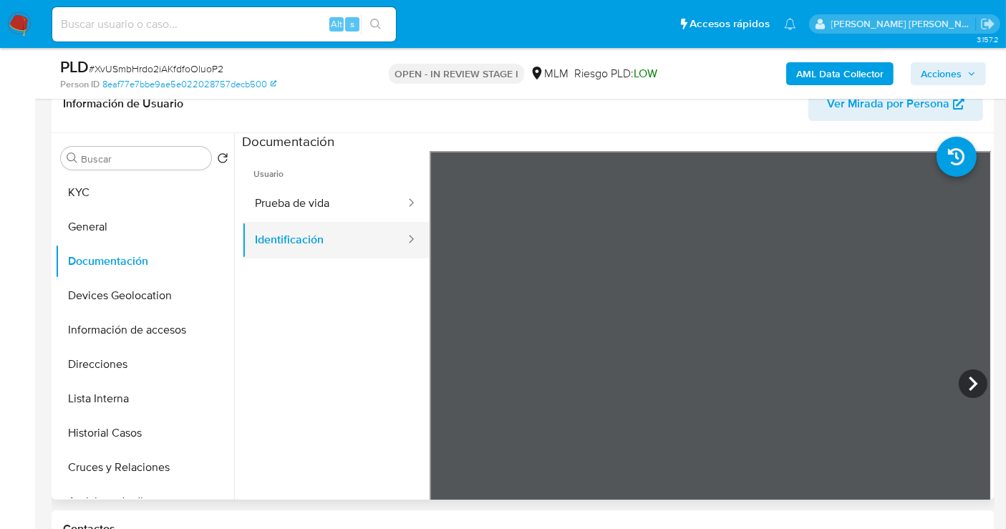
click at [306, 241] on button "Identificación" at bounding box center [324, 240] width 165 height 37
click at [300, 195] on button "Prueba de vida" at bounding box center [324, 203] width 165 height 37
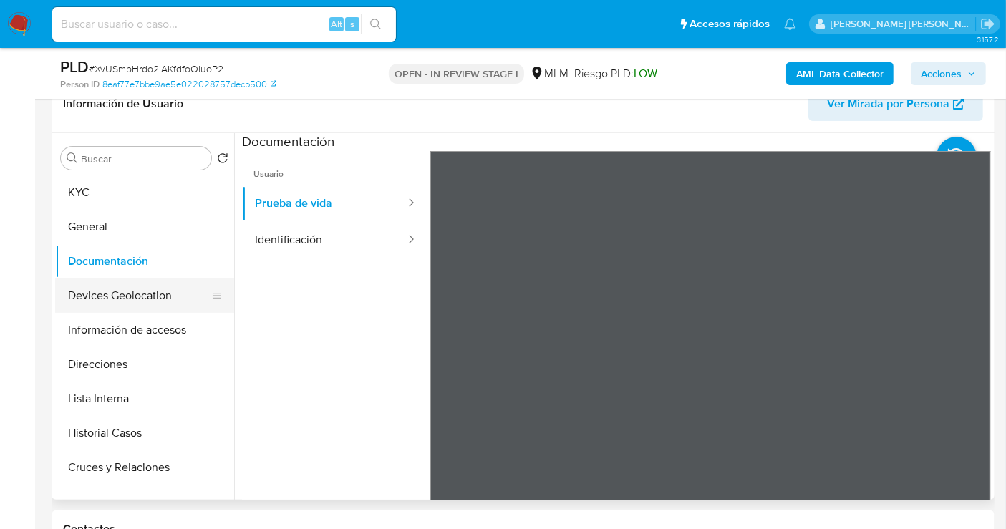
click at [122, 287] on button "Devices Geolocation" at bounding box center [139, 295] width 168 height 34
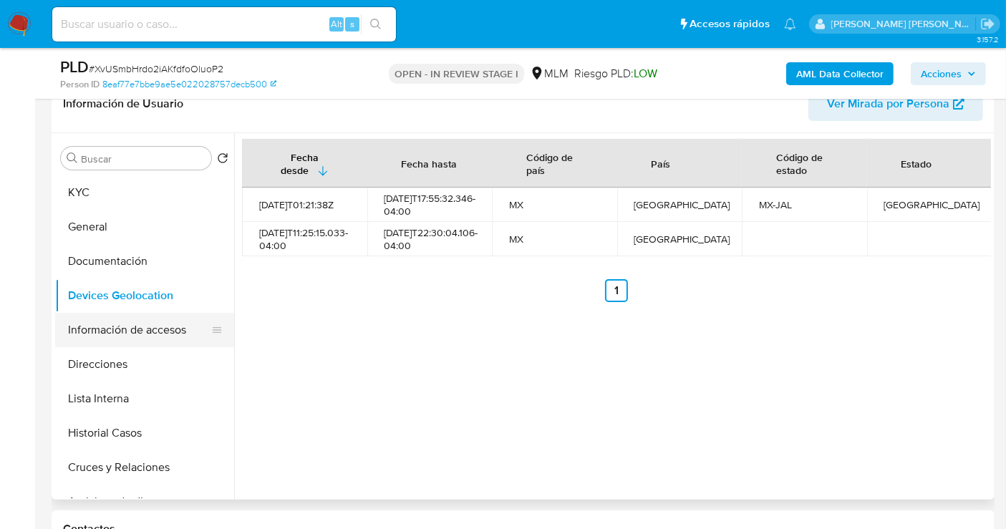
click at [169, 333] on button "Información de accesos" at bounding box center [139, 330] width 168 height 34
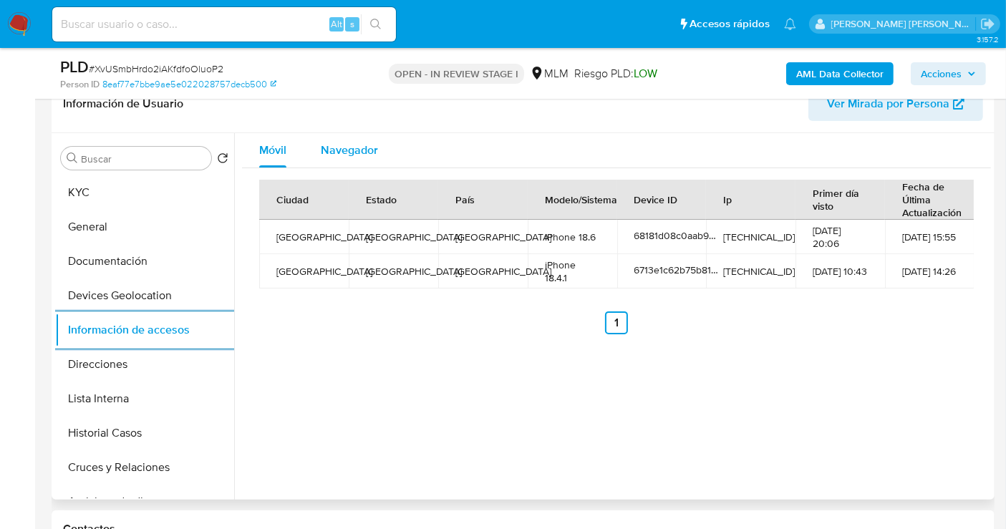
click at [347, 152] on span "Navegador" at bounding box center [349, 150] width 57 height 16
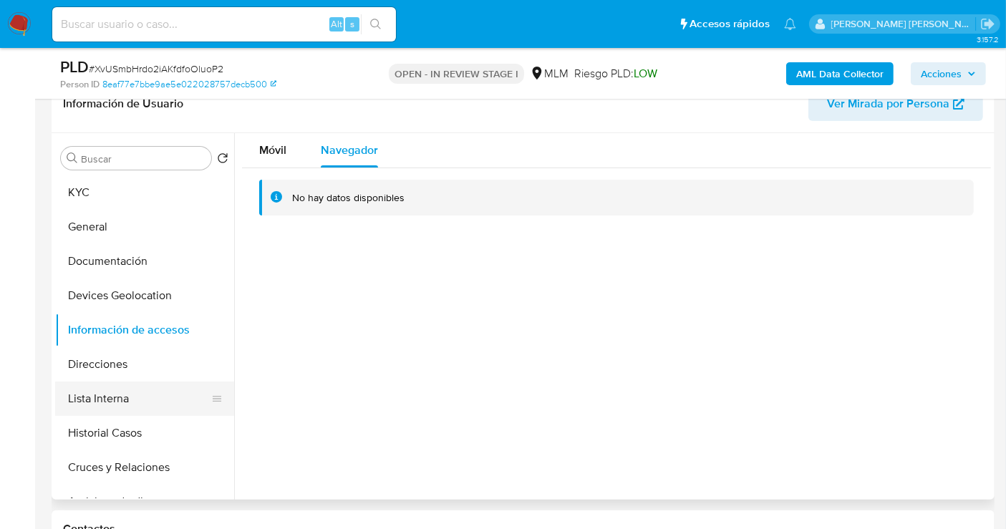
click at [105, 392] on button "Lista Interna" at bounding box center [139, 399] width 168 height 34
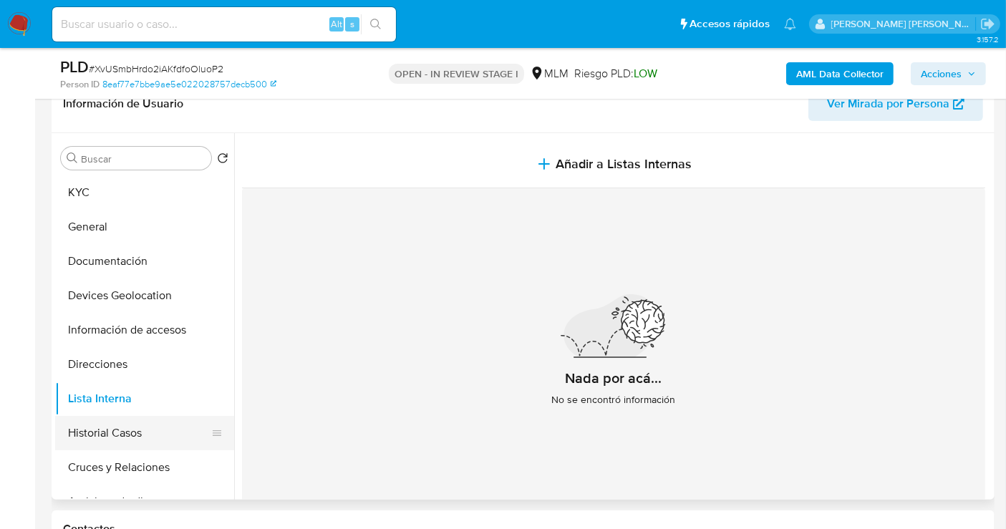
click at [115, 438] on button "Historial Casos" at bounding box center [139, 433] width 168 height 34
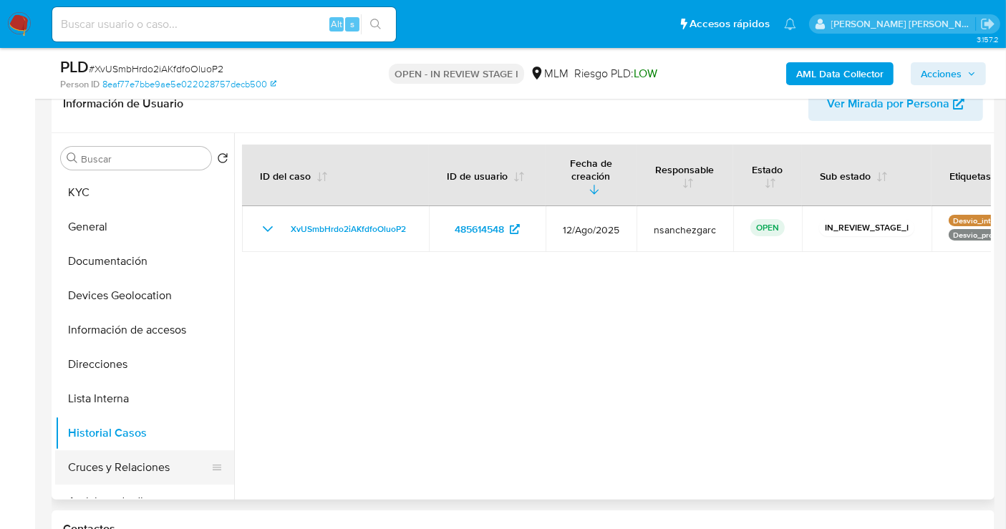
click at [129, 469] on button "Cruces y Relaciones" at bounding box center [139, 467] width 168 height 34
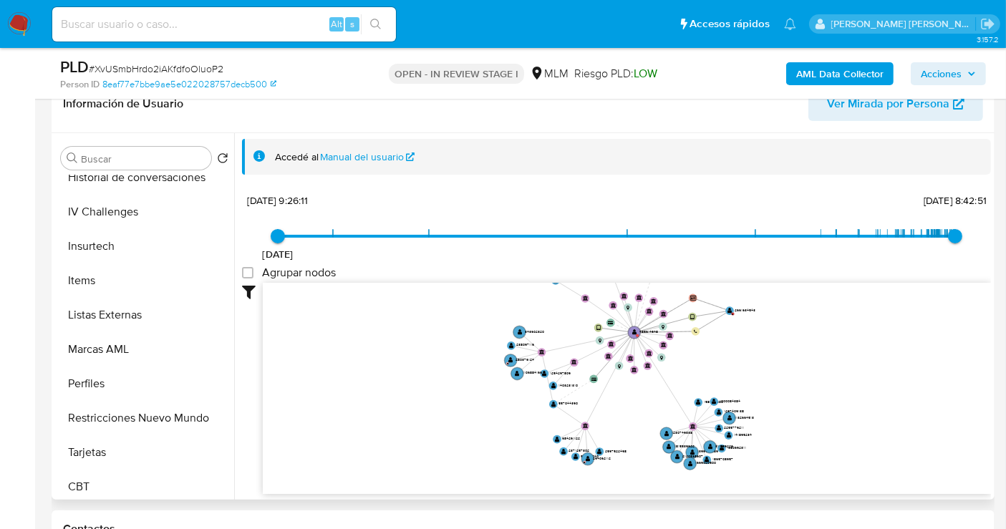
scroll to position [604, 0]
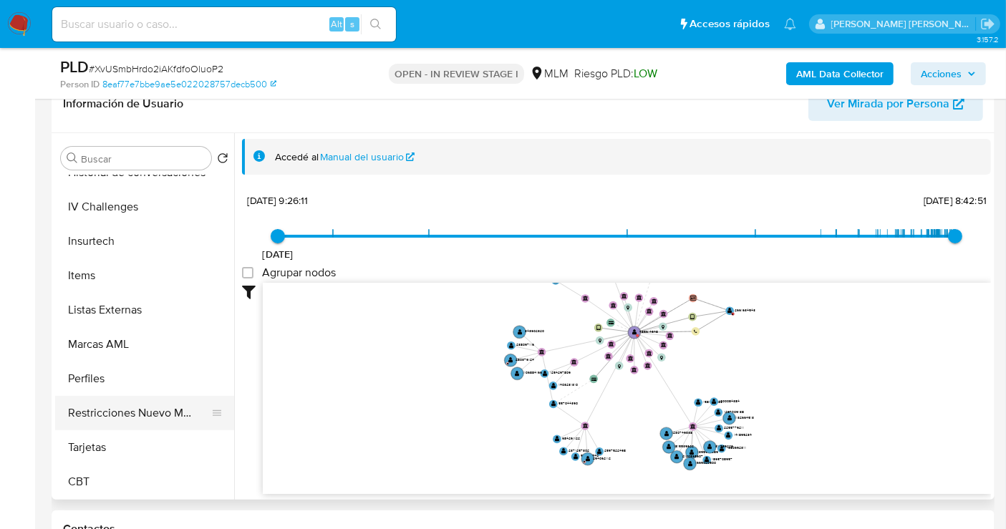
click at [120, 407] on button "Restricciones Nuevo Mundo" at bounding box center [139, 413] width 168 height 34
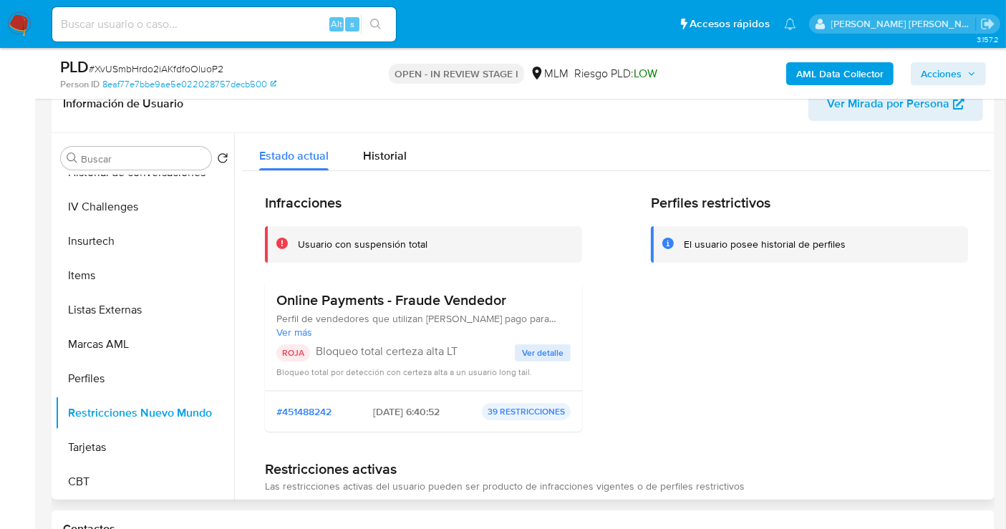
click at [536, 348] on span "Ver detalle" at bounding box center [543, 353] width 42 height 14
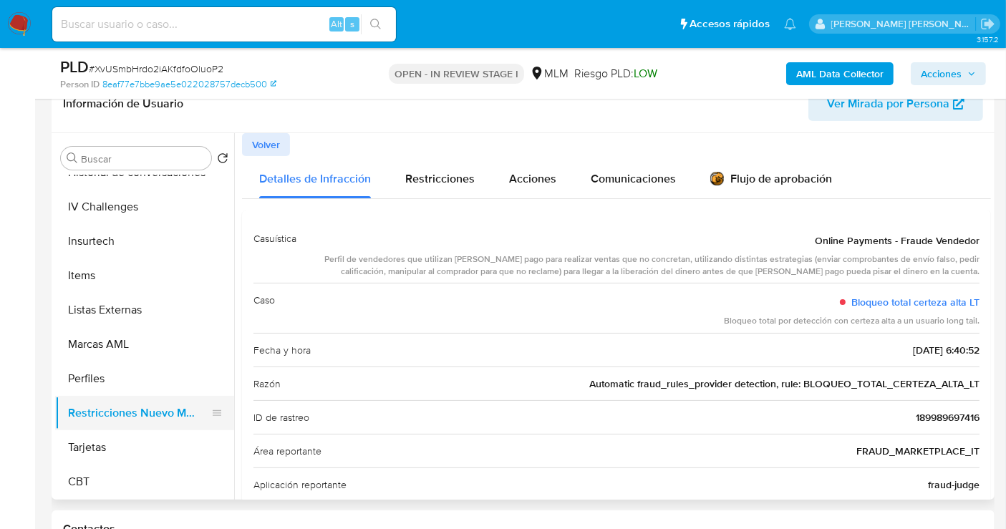
click at [190, 410] on button "Restricciones Nuevo Mundo" at bounding box center [139, 413] width 168 height 34
click at [168, 412] on button "Restricciones Nuevo Mundo" at bounding box center [139, 413] width 168 height 34
click at [256, 137] on span "Volver" at bounding box center [266, 145] width 28 height 20
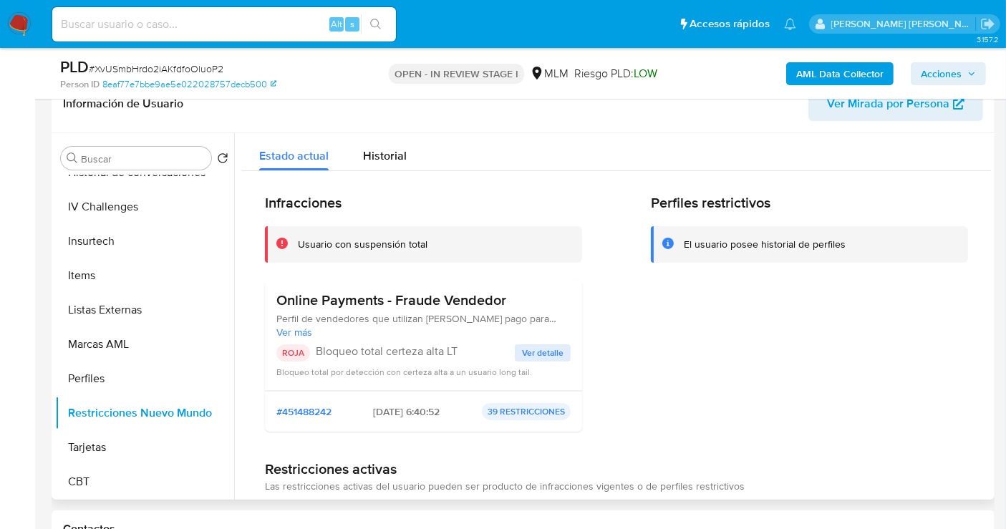
click at [530, 346] on span "Ver detalle" at bounding box center [543, 353] width 42 height 14
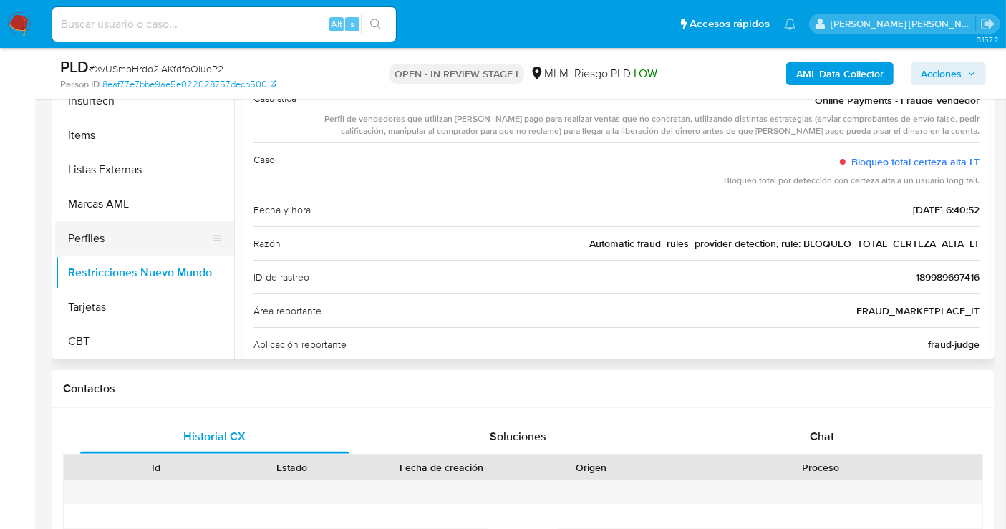
scroll to position [318, 0]
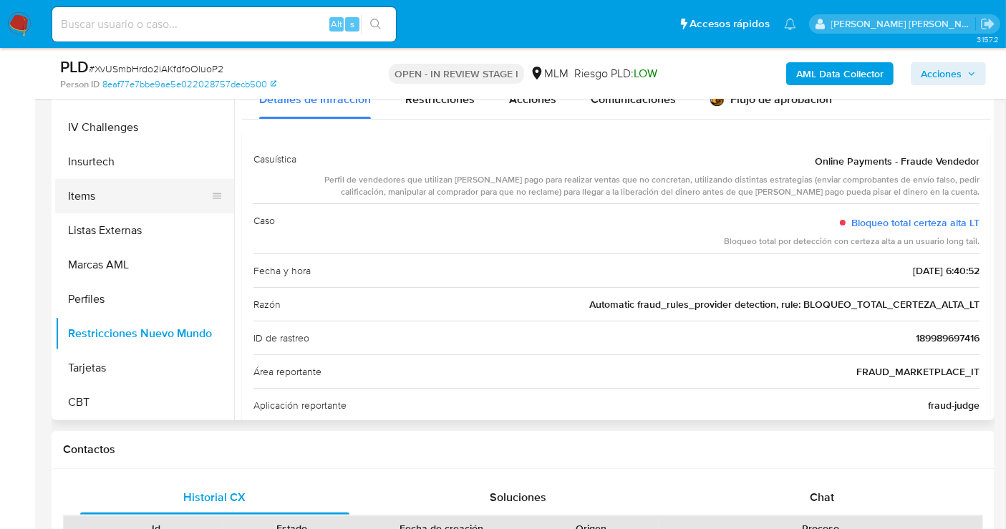
click at [104, 206] on button "Items" at bounding box center [139, 196] width 168 height 34
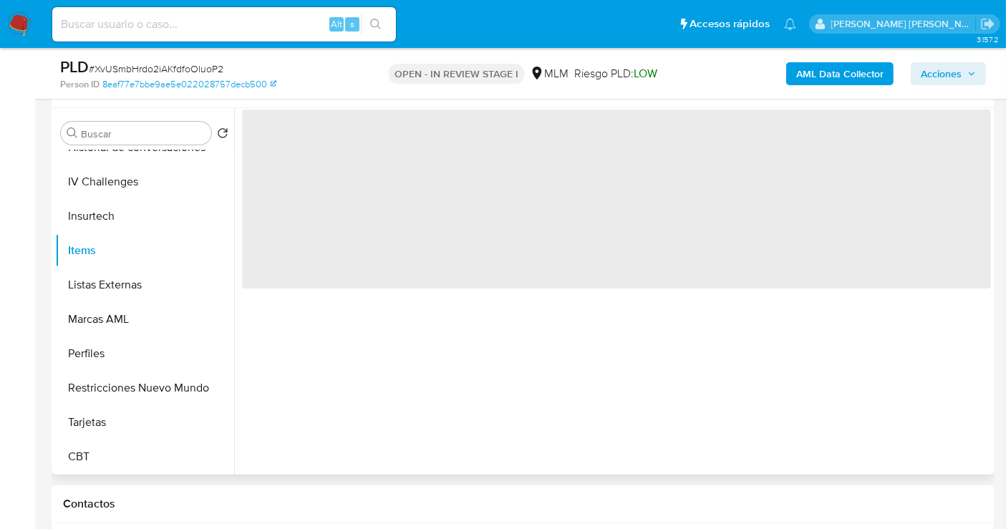
scroll to position [238, 0]
